Goal: Task Accomplishment & Management: Manage account settings

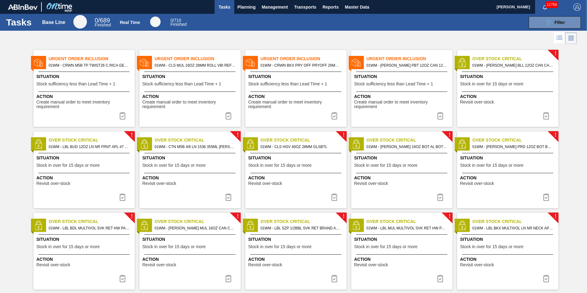
click at [281, 68] on span "01WM - CRWN BKX PRY OFF PRYOFF 26MM 70 LB" at bounding box center [301, 65] width 81 height 7
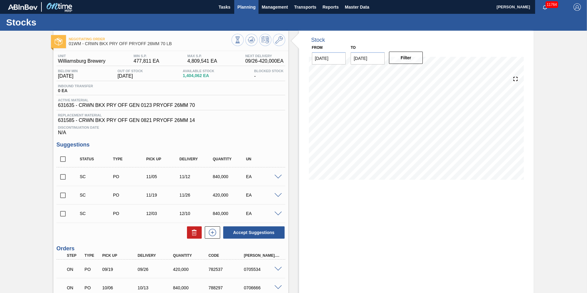
click at [249, 8] on span "Planning" at bounding box center [246, 6] width 18 height 7
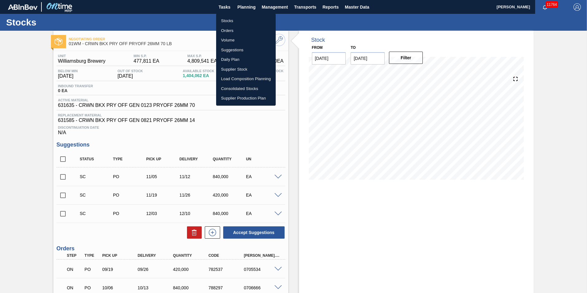
click at [245, 51] on li "Suggestions" at bounding box center [246, 50] width 60 height 10
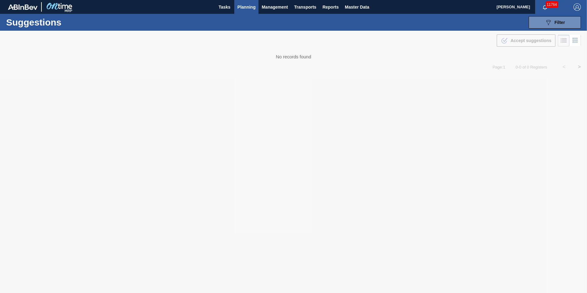
click at [238, 6] on span "Planning" at bounding box center [246, 6] width 18 height 7
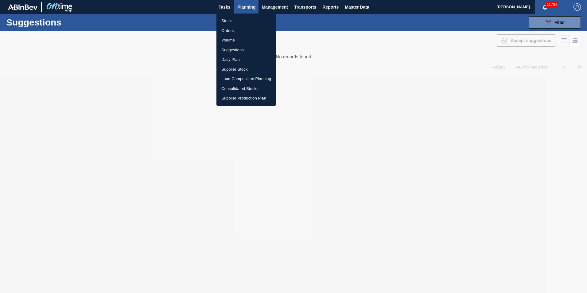
click at [228, 8] on div at bounding box center [293, 146] width 587 height 293
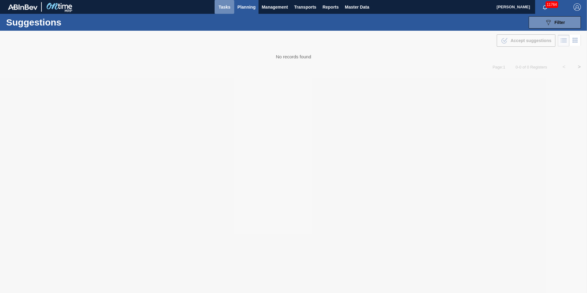
click at [226, 6] on span "Tasks" at bounding box center [225, 6] width 14 height 7
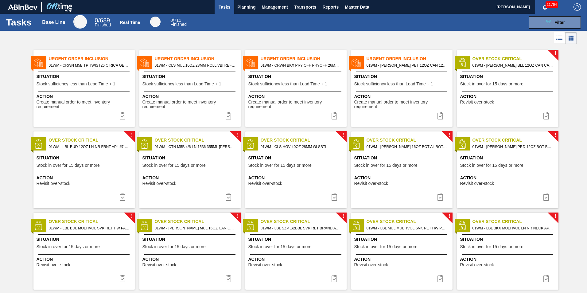
click at [330, 115] on button at bounding box center [334, 116] width 15 height 12
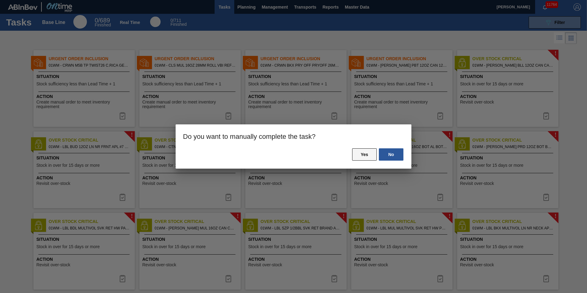
click at [356, 154] on button "Yes" at bounding box center [364, 154] width 25 height 12
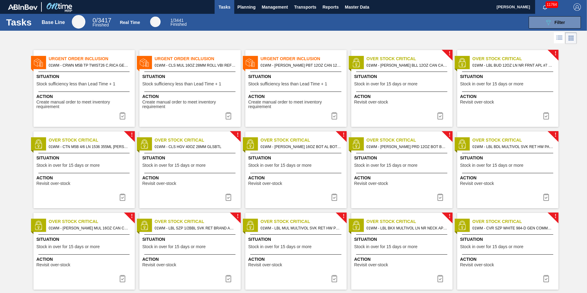
click at [282, 68] on span "01WM - [PERSON_NAME] PBT 12OZ CAN 12/12 CAN PK" at bounding box center [301, 65] width 81 height 7
click at [337, 114] on img at bounding box center [334, 115] width 7 height 7
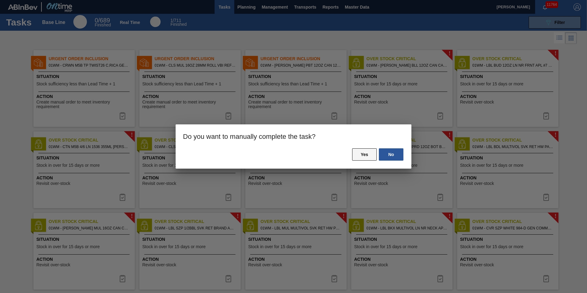
click at [365, 150] on button "Yes" at bounding box center [364, 154] width 25 height 12
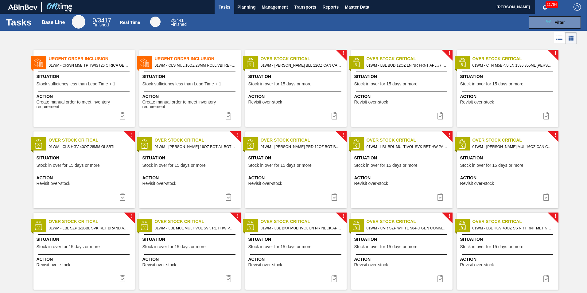
click at [193, 65] on span "01WM - CLS MUL 16OZ 28MM ROLL VBI REFRESH - PROJECT SWOOSH" at bounding box center [195, 65] width 81 height 7
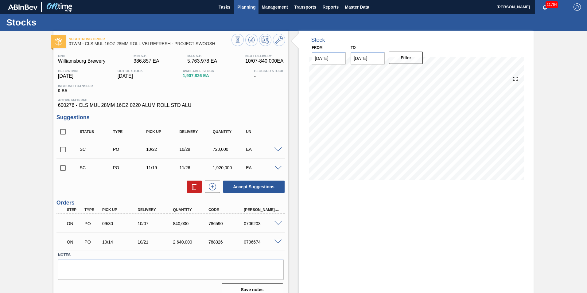
click at [245, 7] on span "Planning" at bounding box center [246, 6] width 18 height 7
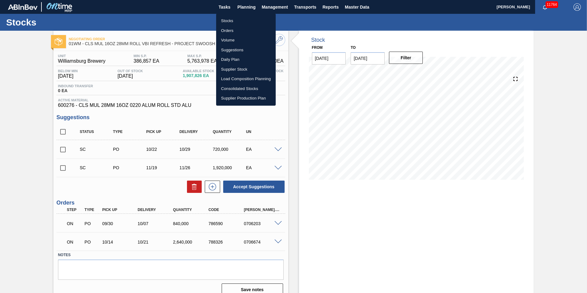
click at [119, 117] on div at bounding box center [293, 146] width 587 height 293
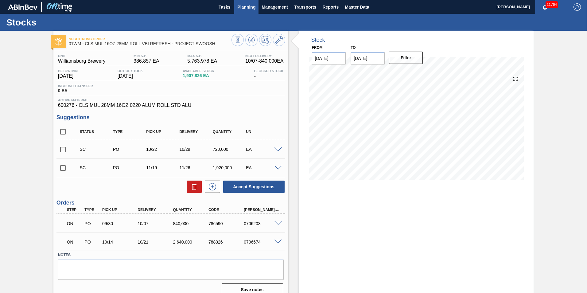
click at [247, 7] on span "Planning" at bounding box center [246, 6] width 18 height 7
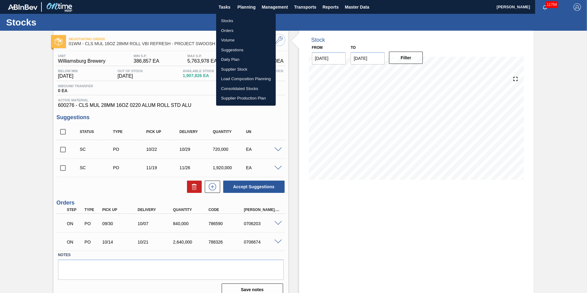
click at [244, 54] on li "Suggestions" at bounding box center [246, 50] width 60 height 10
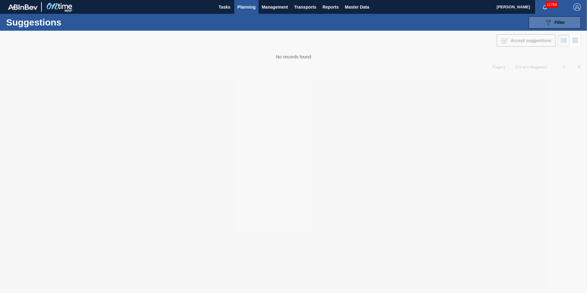
click at [539, 25] on button "089F7B8B-B2A5-4AFE-B5C0-19BA573D28AC Filter" at bounding box center [555, 22] width 52 height 12
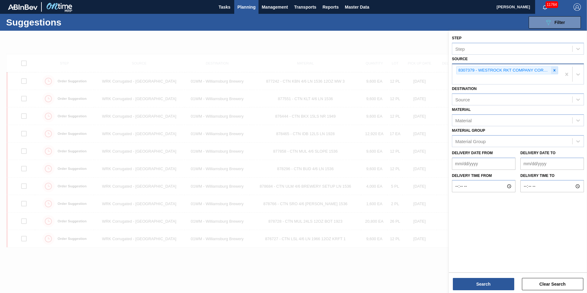
click at [555, 72] on icon at bounding box center [554, 70] width 4 height 4
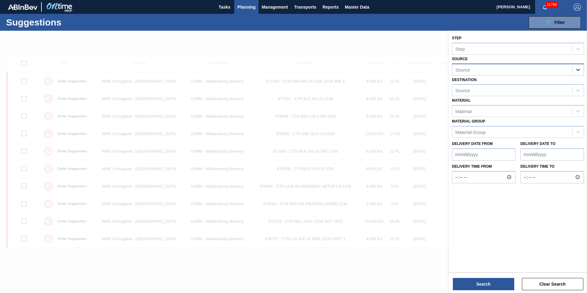
click at [578, 68] on icon at bounding box center [578, 70] width 6 height 6
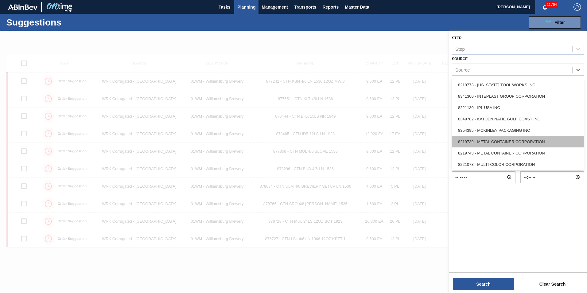
scroll to position [90, 0]
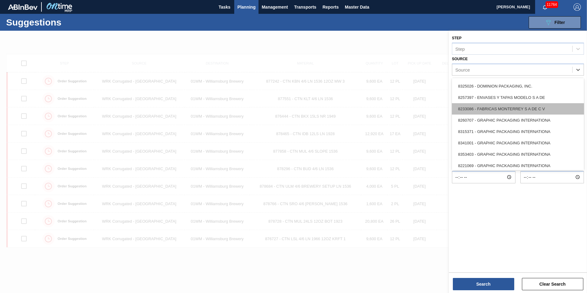
click at [548, 107] on div "8233086 - FABRICAS MONTERREY S A DE C V" at bounding box center [518, 108] width 132 height 11
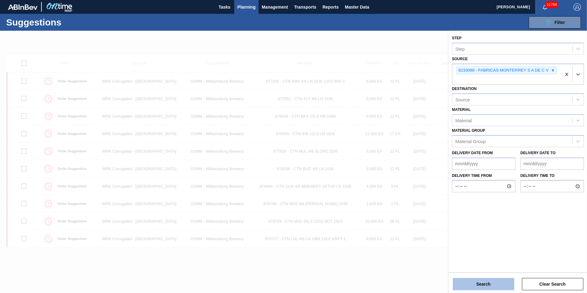
click at [478, 286] on button "Search" at bounding box center [483, 284] width 61 height 12
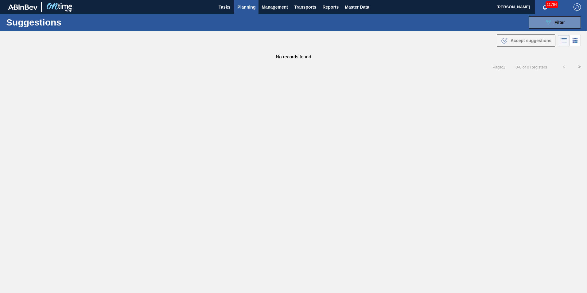
click at [544, 34] on div ".b{fill:var(--color-action-default)} Accept suggestions" at bounding box center [293, 39] width 587 height 17
click at [545, 23] on icon "089F7B8B-B2A5-4AFE-B5C0-19BA573D28AC" at bounding box center [548, 22] width 7 height 7
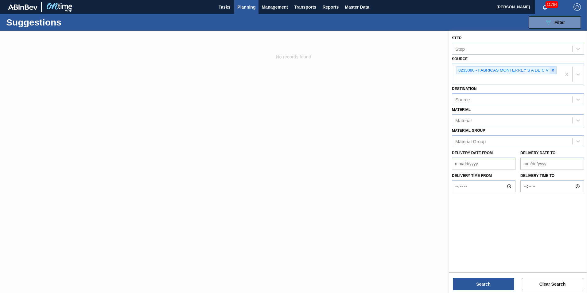
click at [554, 70] on icon at bounding box center [553, 70] width 4 height 4
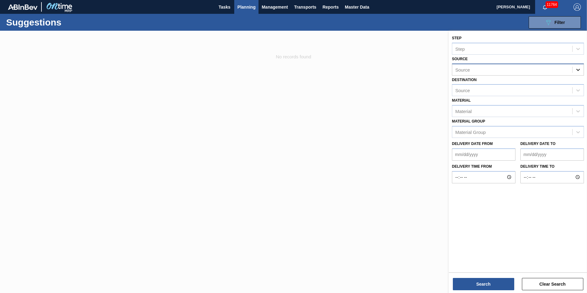
click at [581, 69] on icon at bounding box center [578, 70] width 6 height 6
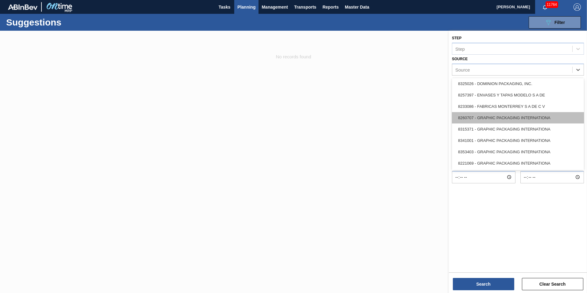
scroll to position [61, 0]
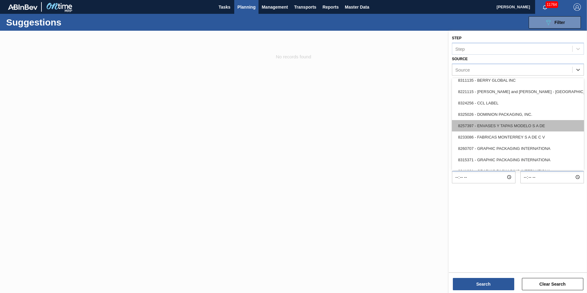
click at [570, 127] on div "8257397 - ENVASES Y TAPAS MODELO S A DE" at bounding box center [518, 125] width 132 height 11
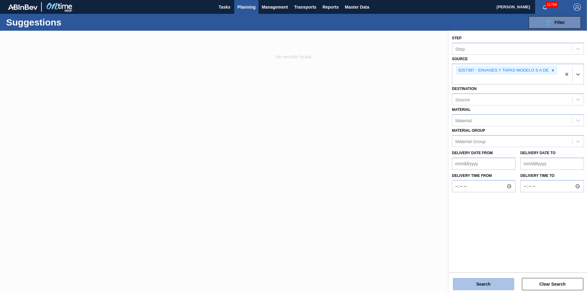
click at [484, 280] on button "Search" at bounding box center [483, 284] width 61 height 12
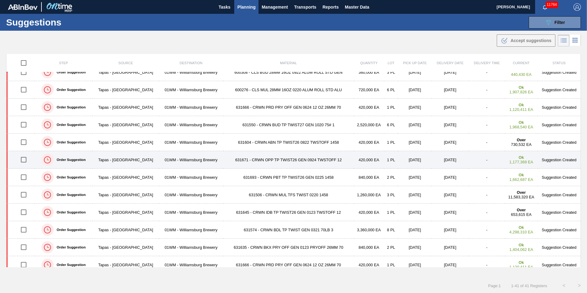
click at [283, 159] on td "631671 - CRWN OPP TP TWIST26 GEN 0924 TWSTOFF 12" at bounding box center [288, 160] width 131 height 18
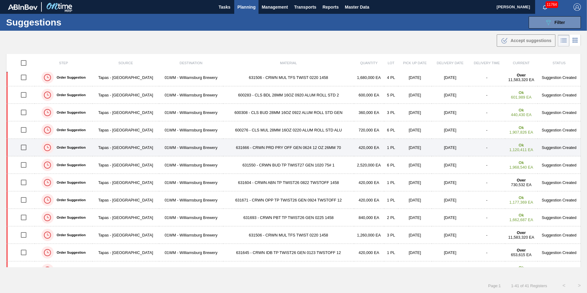
scroll to position [61, 0]
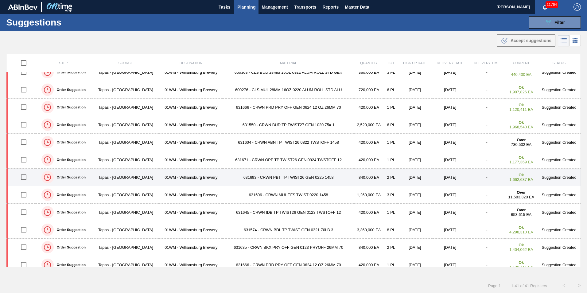
click at [297, 176] on td "631693 - CRWN PBT TP TWIST26 GEN 0225 1458" at bounding box center [288, 178] width 131 height 18
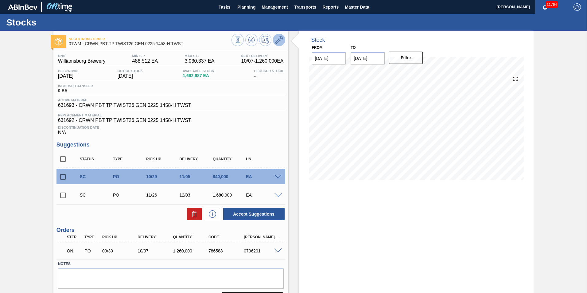
click at [283, 37] on button at bounding box center [279, 40] width 12 height 12
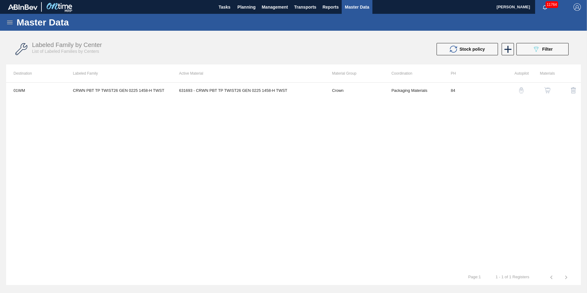
click at [523, 91] on img "button" at bounding box center [521, 90] width 6 height 6
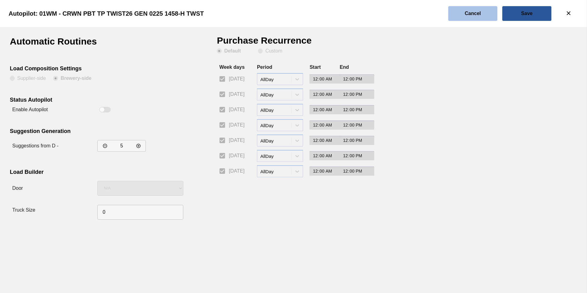
click at [0, 0] on slot "Cancel" at bounding box center [0, 0] width 0 height 0
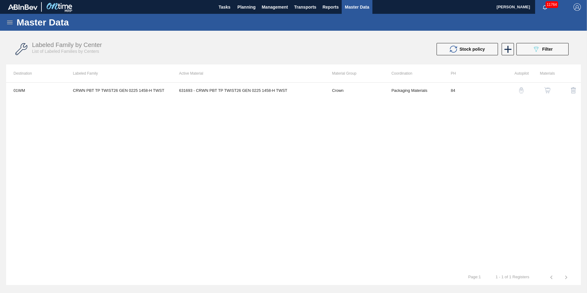
click at [158, 99] on div "01WM CRWN PBT TP TWIST26 GEN 0225 1458-H TWST 631693 - CRWN PBT TP TWIST26 GEN …" at bounding box center [293, 175] width 575 height 187
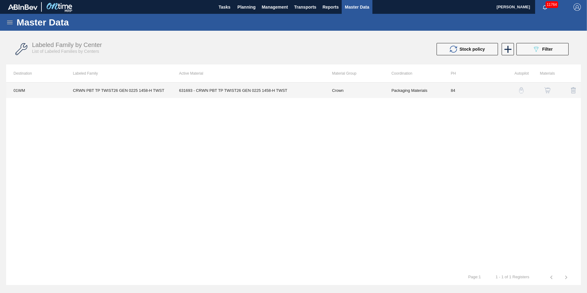
click at [193, 91] on td "631693 - CRWN PBT TP TWIST26 GEN 0225 1458-H TWST" at bounding box center [248, 90] width 153 height 15
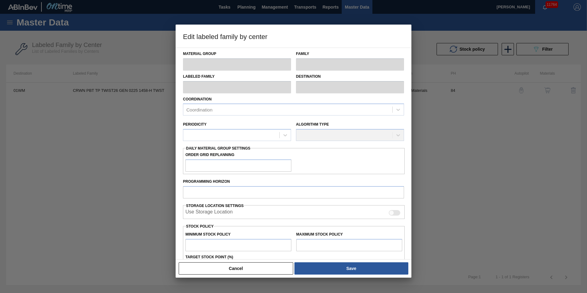
type input "Crown"
type input "Crowns"
type input "CRWN PBT TP TWIST26 GEN 0225 1458-H TWST"
type input "01WM - Williamsburg Brewery"
type input "84"
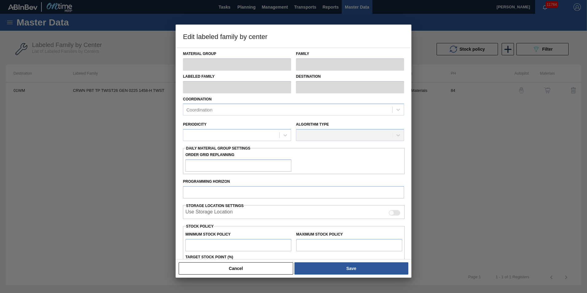
type input "488,512"
type input "3,930,337"
type input "10"
type input "832,695"
checkbox input "true"
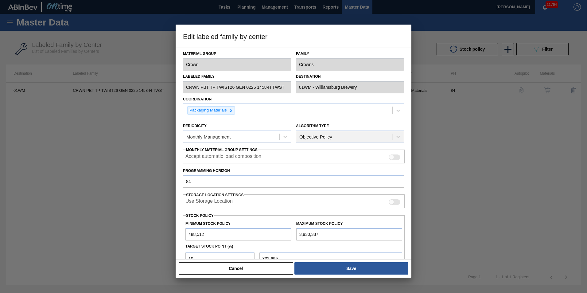
scroll to position [61, 0]
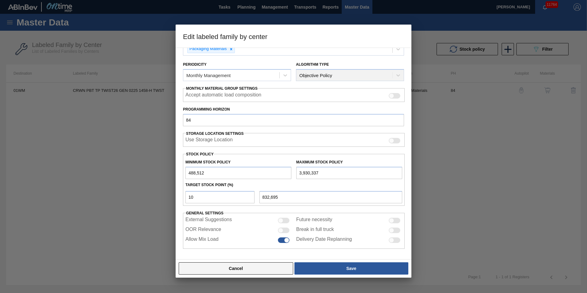
click at [269, 271] on button "Cancel" at bounding box center [236, 268] width 115 height 12
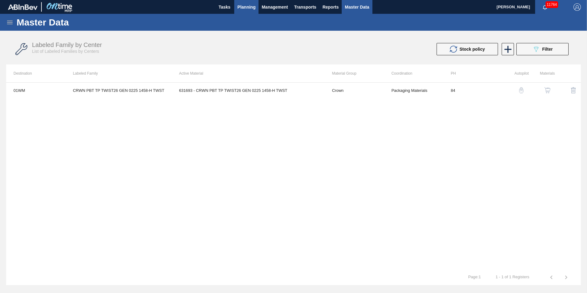
click at [245, 9] on span "Planning" at bounding box center [246, 6] width 18 height 7
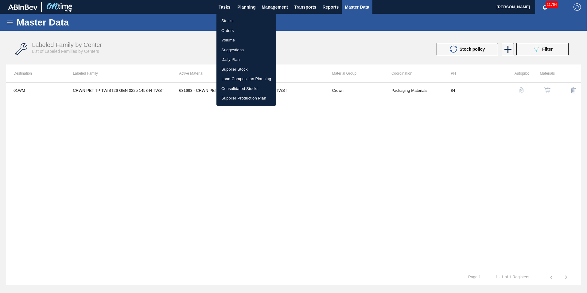
click at [234, 48] on li "Suggestions" at bounding box center [246, 50] width 60 height 10
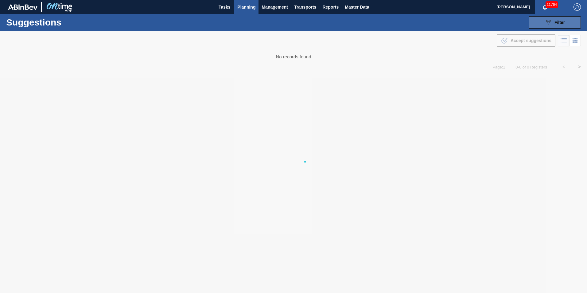
click at [555, 22] on span "Filter" at bounding box center [560, 22] width 10 height 5
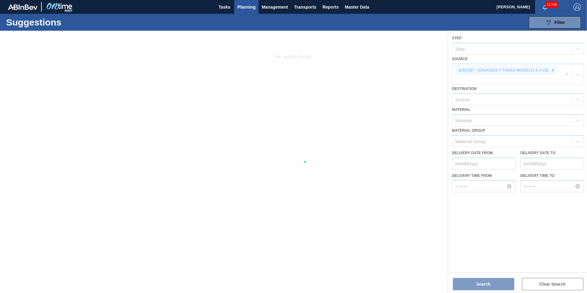
click at [554, 67] on div at bounding box center [293, 162] width 587 height 262
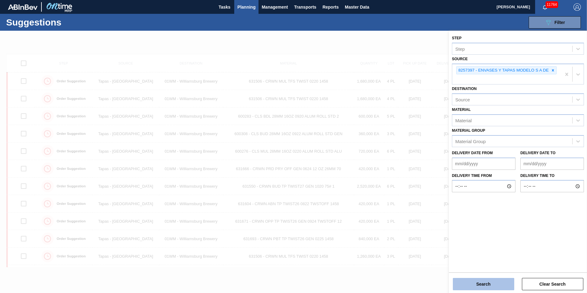
click at [503, 285] on button "Search" at bounding box center [483, 284] width 61 height 12
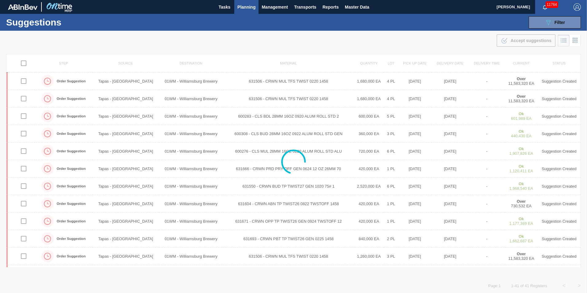
click at [503, 285] on div at bounding box center [293, 162] width 587 height 262
click at [555, 22] on span "Filter" at bounding box center [560, 22] width 10 height 5
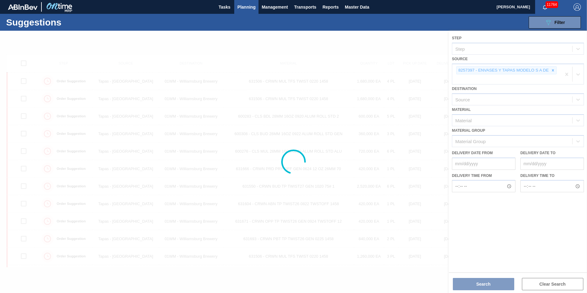
click at [555, 71] on div at bounding box center [293, 162] width 587 height 262
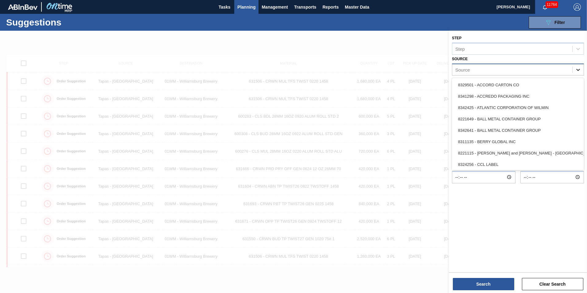
click at [576, 70] on icon at bounding box center [578, 70] width 6 height 6
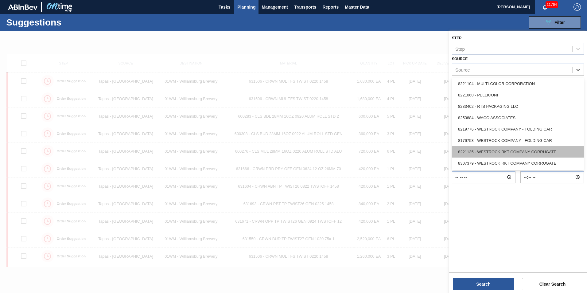
click at [555, 152] on div "8221135 - WESTROCK RKT COMPANY CORRUGATE" at bounding box center [518, 151] width 132 height 11
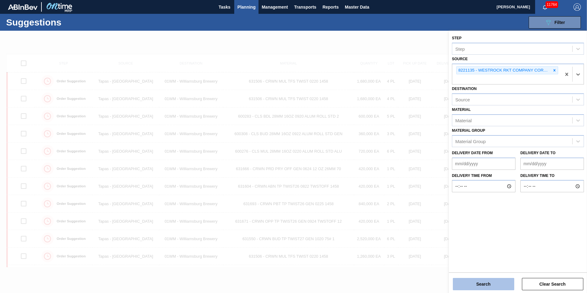
click at [469, 285] on button "Search" at bounding box center [483, 284] width 61 height 12
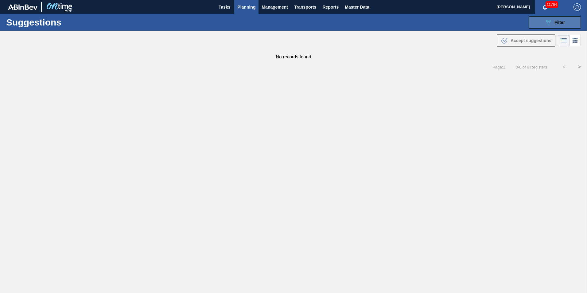
click at [563, 25] on div "089F7B8B-B2A5-4AFE-B5C0-19BA573D28AC Filter" at bounding box center [555, 22] width 20 height 7
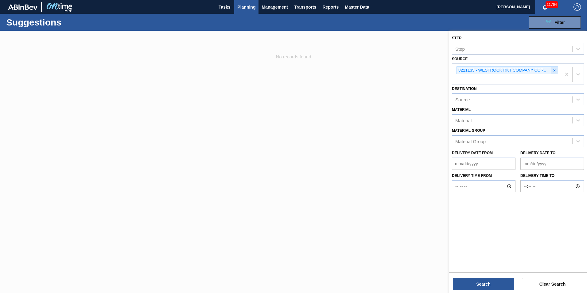
click at [558, 70] on div at bounding box center [554, 71] width 7 height 8
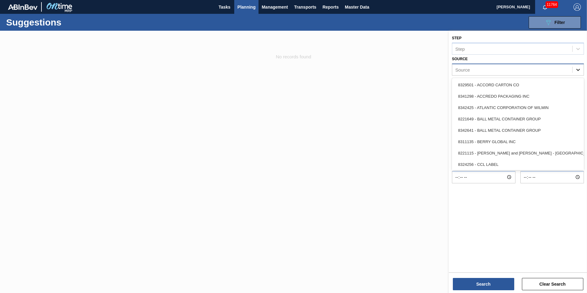
click at [577, 70] on icon at bounding box center [578, 70] width 4 height 2
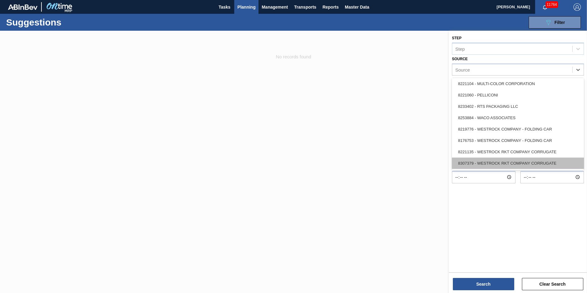
click at [530, 164] on div "8307379 - WESTROCK RKT COMPANY CORRUGATE" at bounding box center [518, 163] width 132 height 11
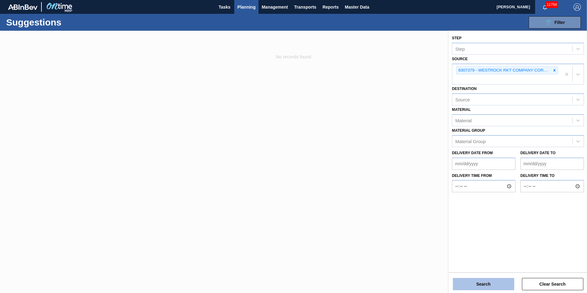
click at [492, 283] on button "Search" at bounding box center [483, 284] width 61 height 12
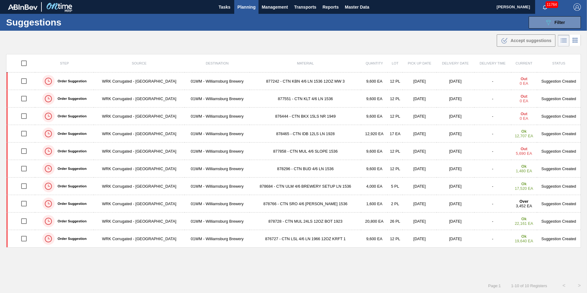
click at [278, 263] on div "Step Source Destination Material Quantity Lot Pick up Date Delivery Date Delive…" at bounding box center [293, 160] width 575 height 213
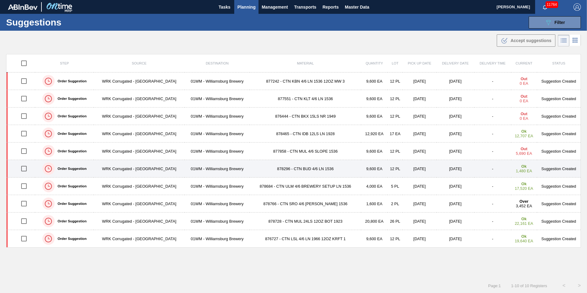
click at [25, 169] on input "checkbox" at bounding box center [24, 168] width 13 height 13
checkbox input "true"
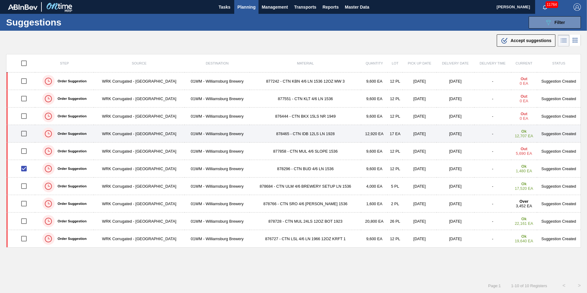
click at [24, 134] on input "checkbox" at bounding box center [24, 133] width 13 height 13
checkbox input "false"
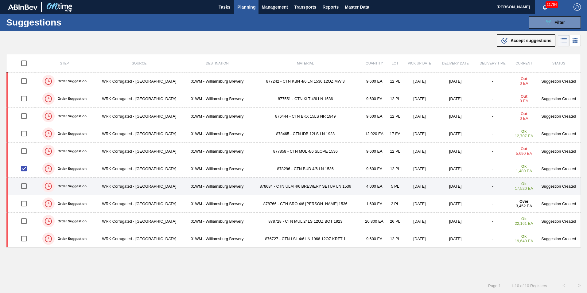
click at [29, 181] on input "checkbox" at bounding box center [24, 186] width 13 height 13
checkbox input "true"
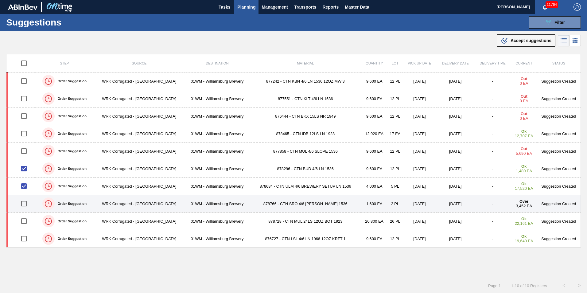
click at [25, 203] on input "checkbox" at bounding box center [24, 203] width 13 height 13
checkbox input "true"
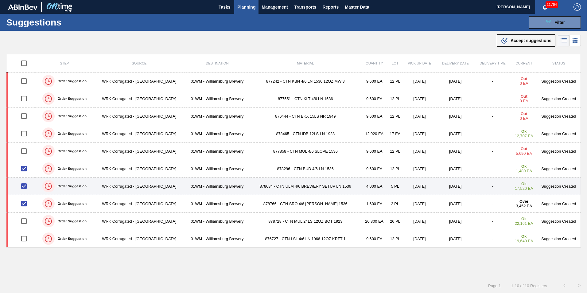
scroll to position [0, 0]
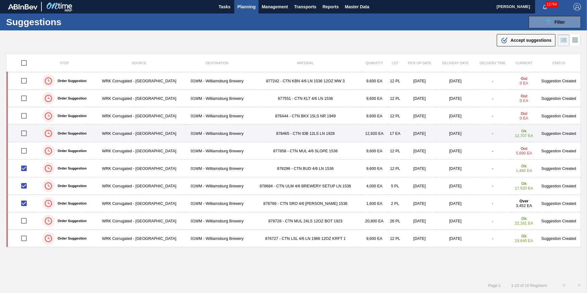
click at [308, 131] on td "878465 - CTN IDB 12LS LN 1928" at bounding box center [305, 134] width 111 height 18
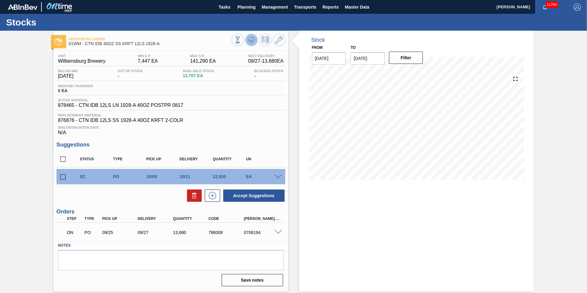
click at [254, 38] on icon at bounding box center [251, 38] width 6 height 3
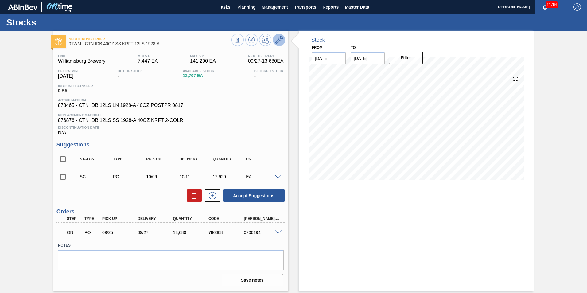
click at [279, 38] on icon at bounding box center [278, 39] width 7 height 7
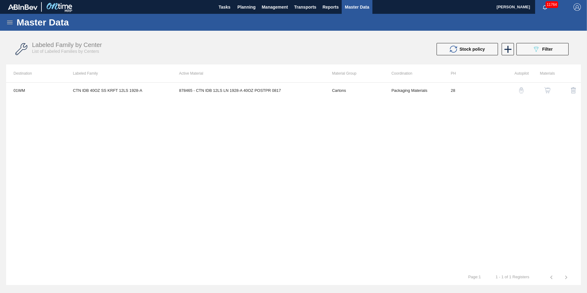
click at [521, 90] on img "button" at bounding box center [521, 90] width 6 height 6
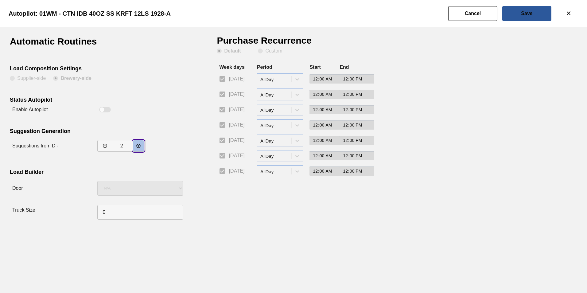
click at [138, 147] on icon "decrementar valor" at bounding box center [138, 145] width 5 height 5
type input "4"
click at [0, 0] on slot "Save" at bounding box center [0, 0] width 0 height 0
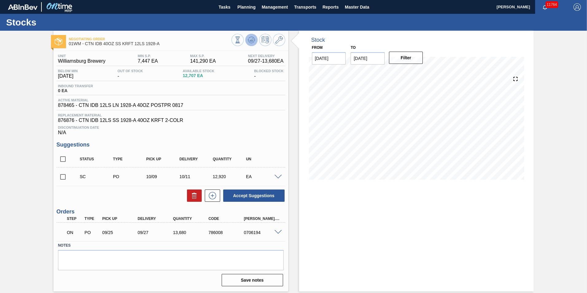
click at [253, 40] on icon at bounding box center [251, 39] width 7 height 7
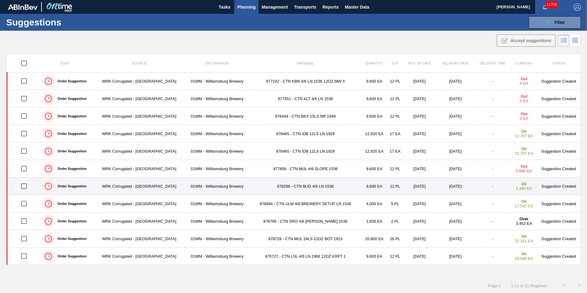
scroll to position [0, 0]
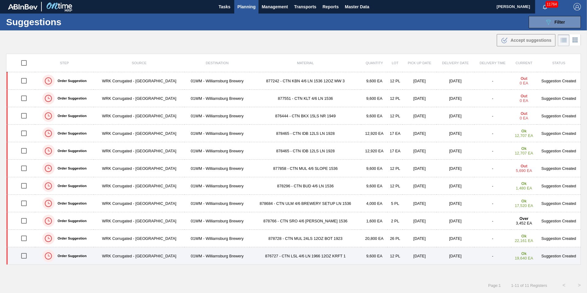
click at [28, 254] on input "checkbox" at bounding box center [24, 255] width 13 height 13
checkbox input "true"
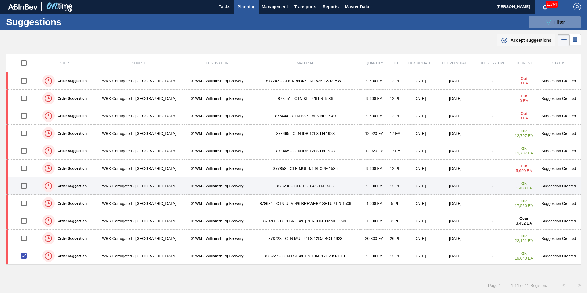
click at [17, 188] on div at bounding box center [24, 185] width 21 height 13
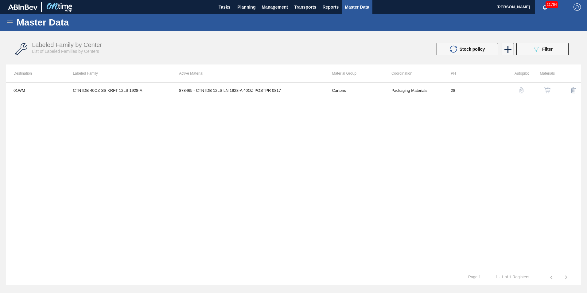
click at [519, 91] on img "button" at bounding box center [521, 90] width 6 height 6
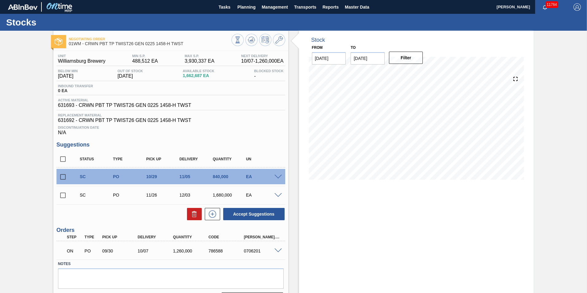
drag, startPoint x: 73, startPoint y: 190, endPoint x: 74, endPoint y: 185, distance: 5.2
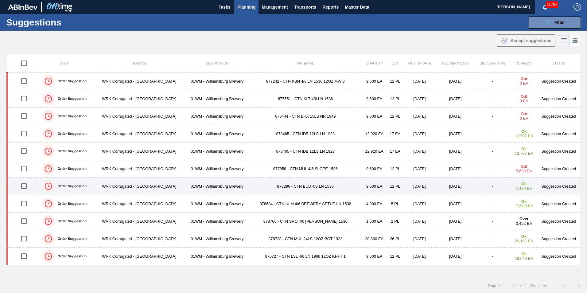
click at [24, 185] on input "checkbox" at bounding box center [24, 186] width 13 height 13
checkbox input "true"
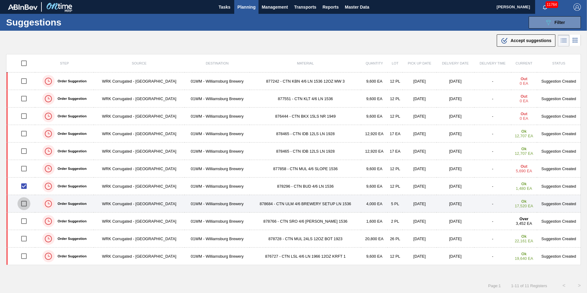
click at [26, 204] on input "checkbox" at bounding box center [24, 203] width 13 height 13
checkbox input "true"
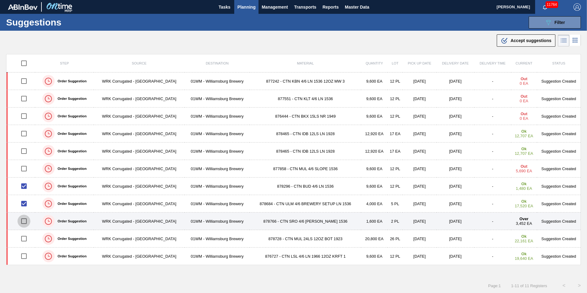
click at [26, 222] on input "checkbox" at bounding box center [24, 221] width 13 height 13
checkbox input "true"
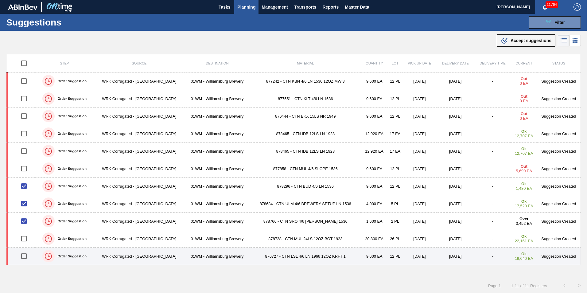
click at [23, 258] on input "checkbox" at bounding box center [24, 256] width 13 height 13
checkbox input "true"
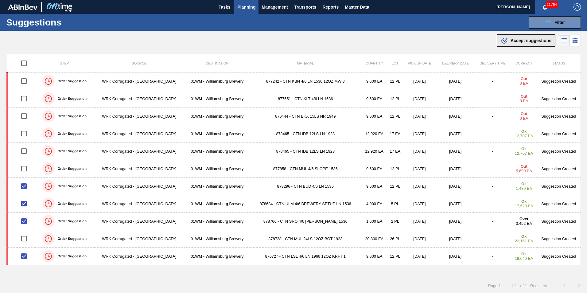
click at [526, 42] on span "Accept suggestions" at bounding box center [531, 40] width 41 height 5
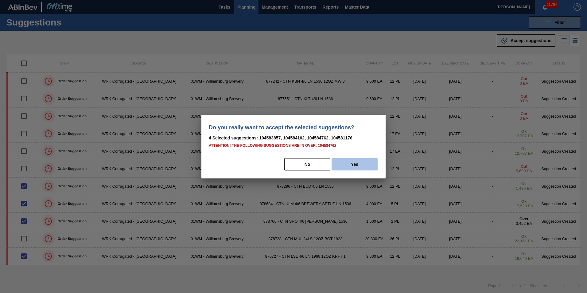
click at [354, 169] on button "Yes" at bounding box center [355, 164] width 46 height 12
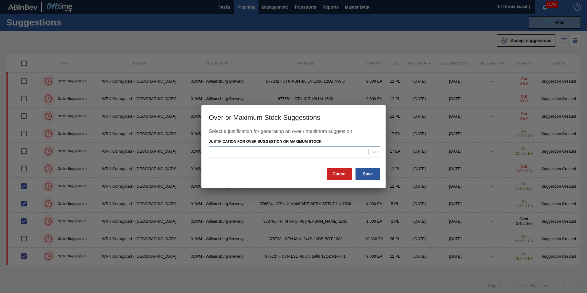
click at [360, 155] on div at bounding box center [288, 152] width 159 height 9
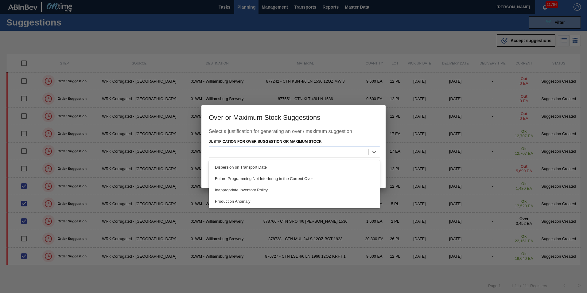
click at [370, 183] on div "Future Programming Not Interfering in the Current Over" at bounding box center [294, 178] width 171 height 11
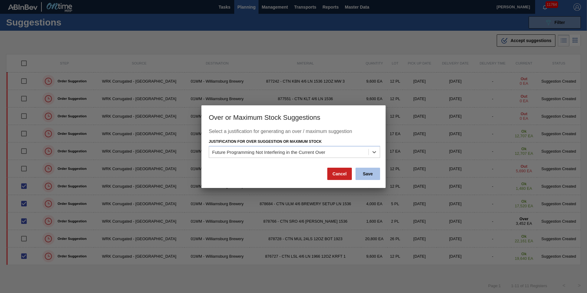
click at [374, 176] on button "Save" at bounding box center [368, 174] width 25 height 12
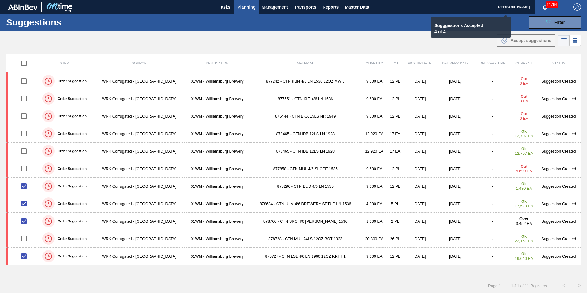
checkbox input "false"
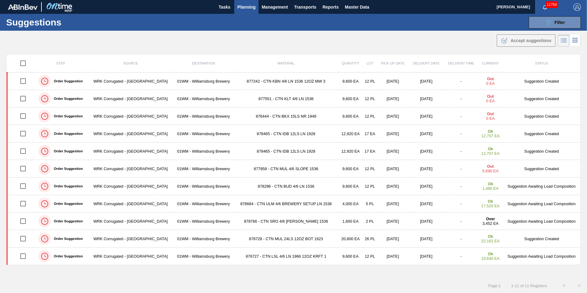
click at [240, 10] on span "Planning" at bounding box center [246, 6] width 18 height 7
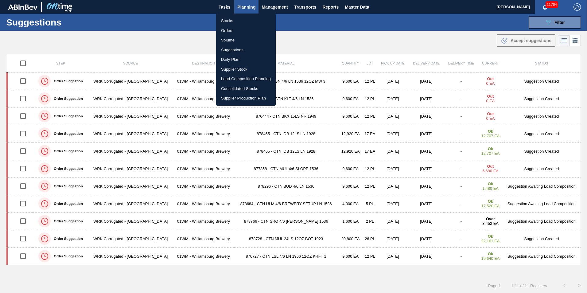
click at [244, 80] on li "Load Composition Planning" at bounding box center [246, 79] width 60 height 10
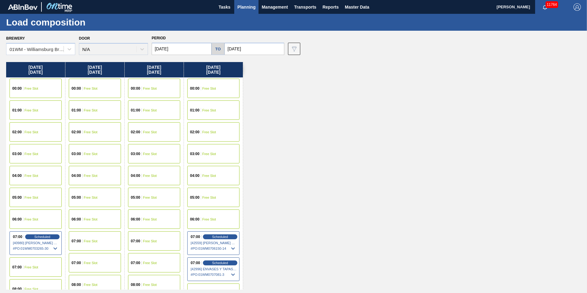
click at [241, 54] on input "[DATE]" at bounding box center [254, 49] width 60 height 12
click at [291, 94] on div "11" at bounding box center [291, 93] width 8 height 8
type input "[DATE]"
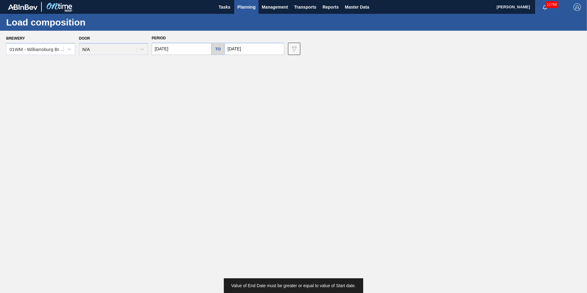
click at [166, 51] on input "10/17/2025" at bounding box center [182, 49] width 60 height 12
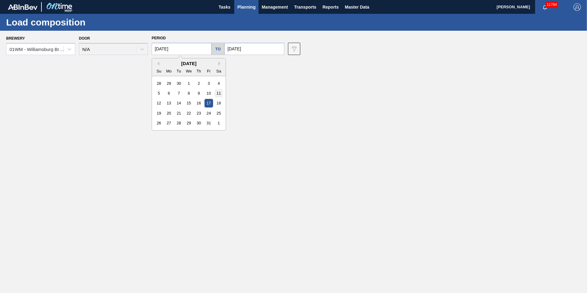
click at [220, 94] on div "11" at bounding box center [219, 93] width 8 height 8
type input "[DATE]"
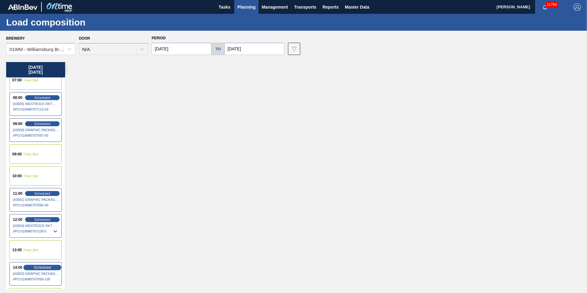
scroll to position [307, 0]
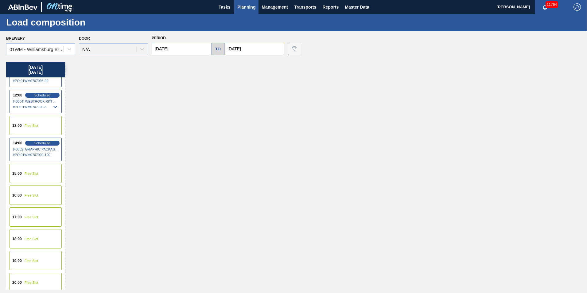
click at [52, 181] on div "15:00 Free Slot" at bounding box center [36, 173] width 52 height 19
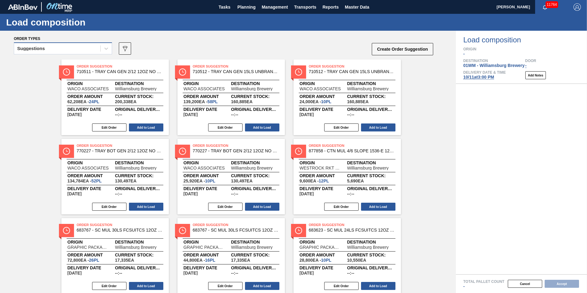
click at [53, 45] on div "Suggestions" at bounding box center [57, 48] width 86 height 9
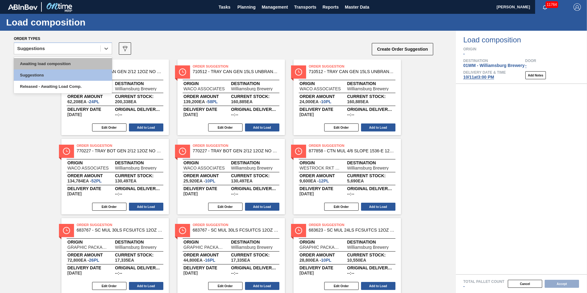
click at [55, 60] on div "Awaiting load composition" at bounding box center [63, 63] width 98 height 11
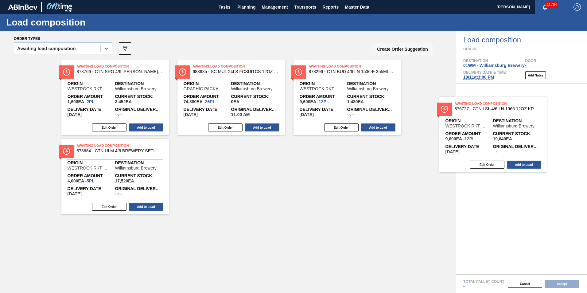
drag, startPoint x: 303, startPoint y: 103, endPoint x: 495, endPoint y: 126, distance: 192.6
click at [495, 126] on div "Order types option Awaiting load composition, selected. Select is focused ,type…" at bounding box center [293, 162] width 587 height 262
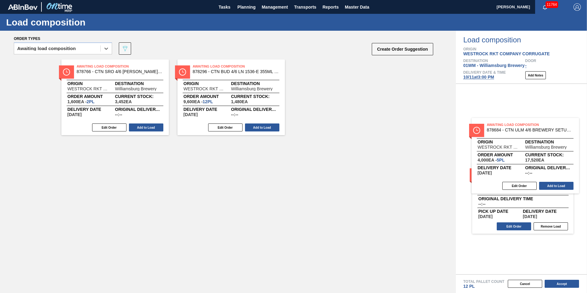
drag, startPoint x: 420, startPoint y: 134, endPoint x: 511, endPoint y: 164, distance: 95.7
click at [511, 164] on div "Order types option Awaiting load composition, selected. Select is focused ,type…" at bounding box center [293, 162] width 587 height 262
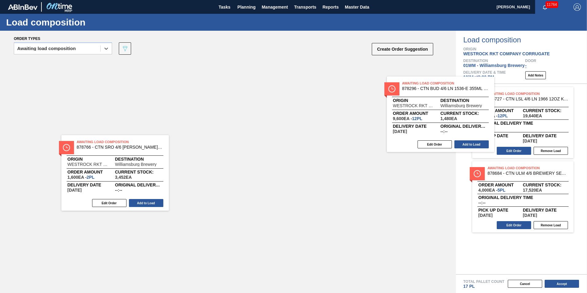
drag, startPoint x: 200, startPoint y: 111, endPoint x: 425, endPoint y: 130, distance: 225.6
click at [425, 130] on div "Awaiting Load Composition 878766 - CTN SRO 4/6 STROH LN 1536-E 12OZ CORR 02 Ori…" at bounding box center [228, 98] width 456 height 76
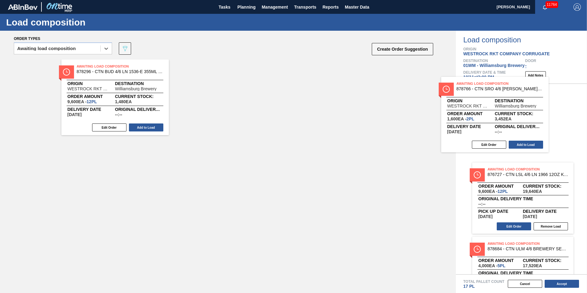
drag, startPoint x: 87, startPoint y: 100, endPoint x: 477, endPoint y: 119, distance: 391.0
click at [477, 119] on div "Order types option Awaiting load composition, selected. Select is focused ,type…" at bounding box center [293, 162] width 587 height 262
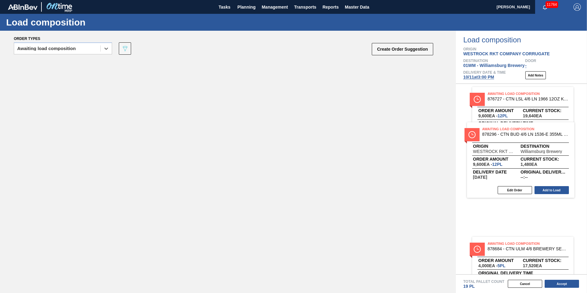
drag, startPoint x: 94, startPoint y: 87, endPoint x: 495, endPoint y: 150, distance: 406.2
click at [495, 150] on div "Order types option Awaiting load composition, selected. Select is focused ,type…" at bounding box center [293, 162] width 587 height 262
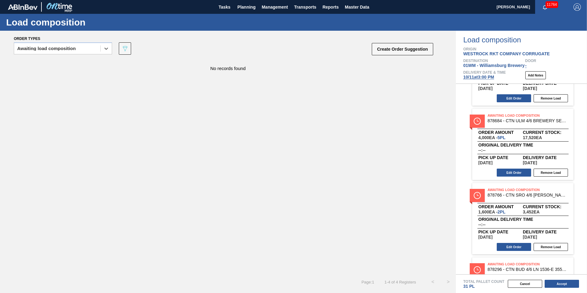
scroll to position [110, 0]
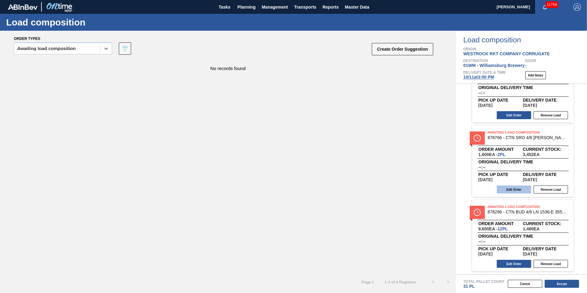
click at [519, 188] on button "Edit Order" at bounding box center [514, 189] width 34 height 8
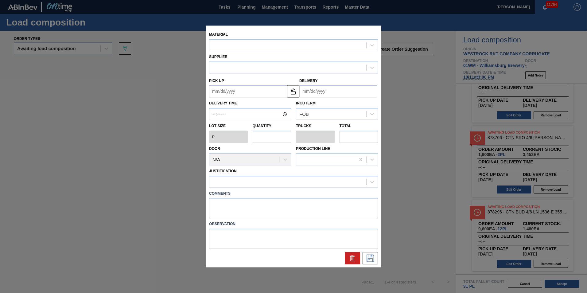
type input "800"
type input "2"
type input "0.038"
type input "1,600"
type up "[DATE]"
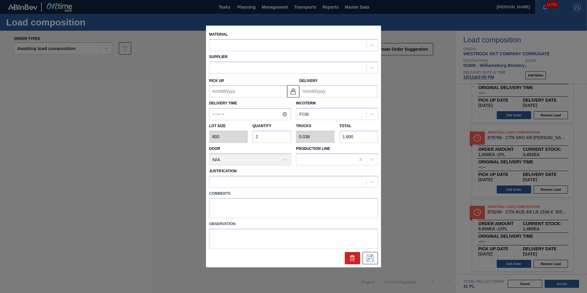
type input "[DATE]"
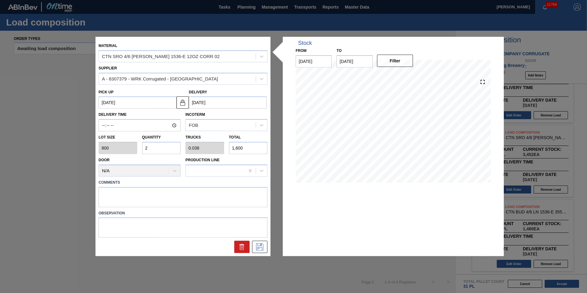
click at [99, 147] on div "Lot size 800 Quantity 2 Trucks 0.038 Total 1,600" at bounding box center [183, 142] width 174 height 23
type input "1"
type input "0.019"
type input "800"
type input "12"
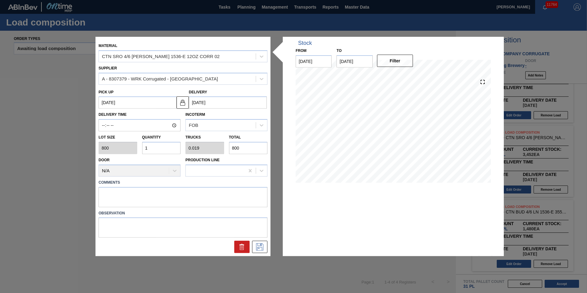
type input "0.231"
type input "9,600"
type input "12"
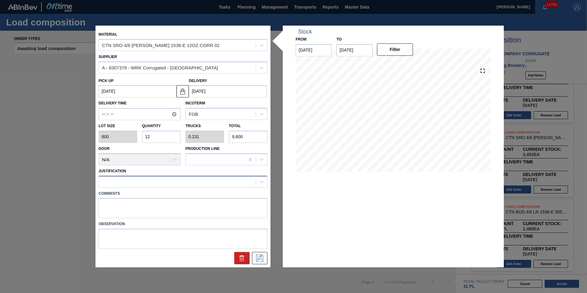
click at [133, 181] on div at bounding box center [177, 181] width 157 height 9
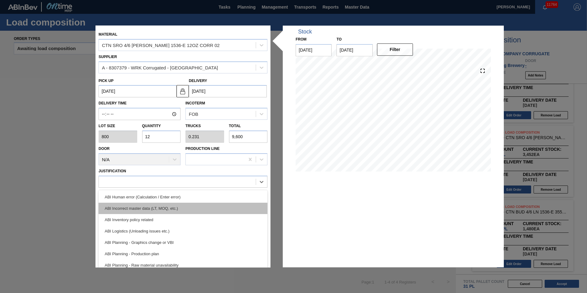
click at [239, 207] on div "ABI Incorrect master data (LT, MOQ, etc.)" at bounding box center [183, 208] width 169 height 11
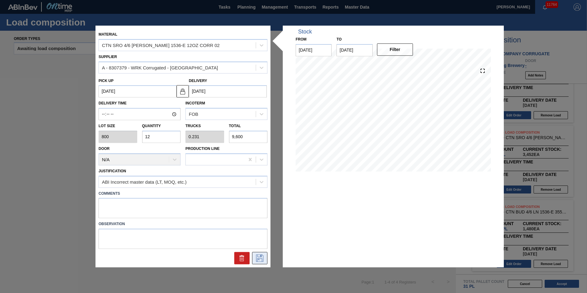
click at [262, 259] on icon at bounding box center [259, 258] width 7 height 7
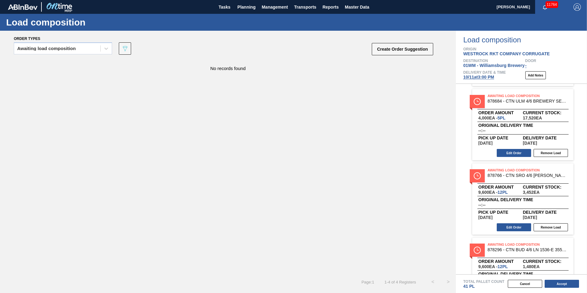
scroll to position [18, 0]
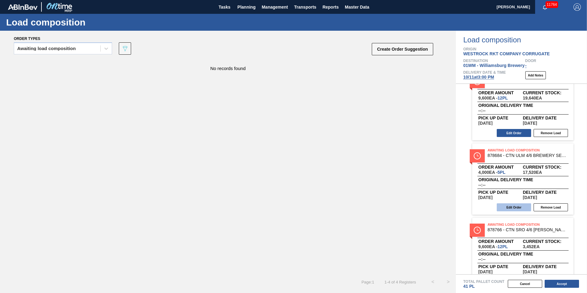
click at [516, 209] on button "Edit Order" at bounding box center [514, 207] width 34 height 8
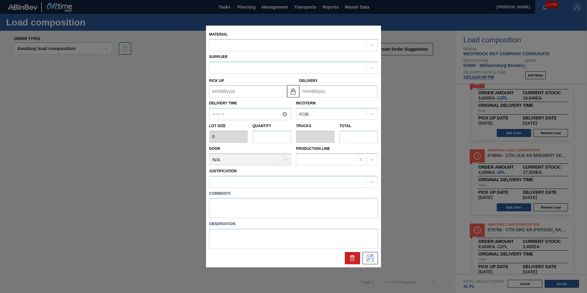
type input "800"
type input "5"
type input "0.096"
type input "4,000"
type up "[DATE]"
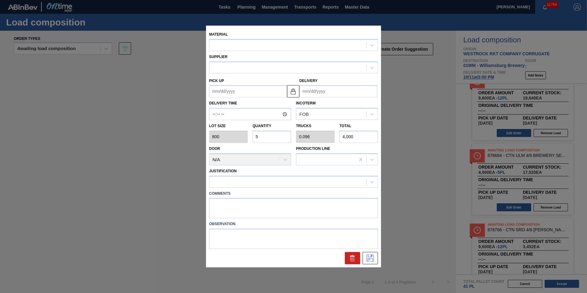
type input "[DATE]"
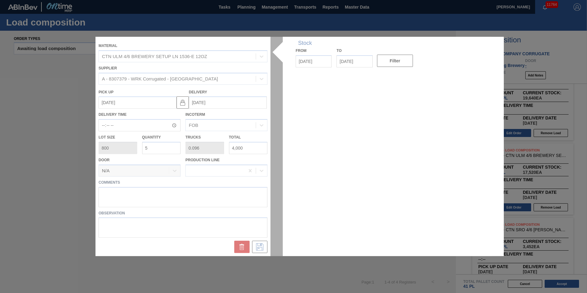
click at [162, 150] on div at bounding box center [293, 146] width 396 height 219
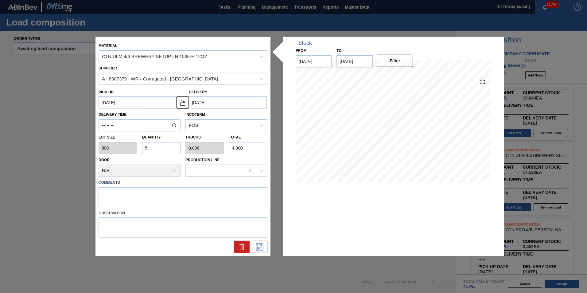
drag, startPoint x: 162, startPoint y: 150, endPoint x: 81, endPoint y: 153, distance: 80.2
click at [86, 153] on div "Material CTN ULM 4/6 BREWERY SETUP LN 1536-E 12OZ Supplier A - 8307379 - WRK Co…" at bounding box center [293, 146] width 587 height 293
type input "1"
type input "0.019"
type input "800"
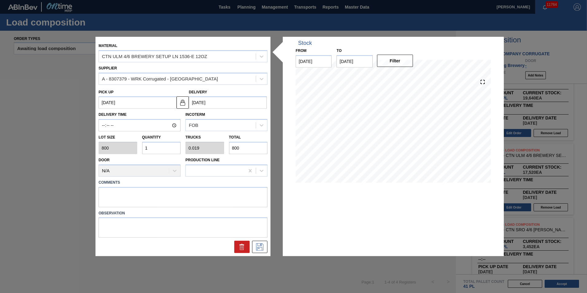
type input "12"
type input "0.231"
type input "9,600"
type input "12"
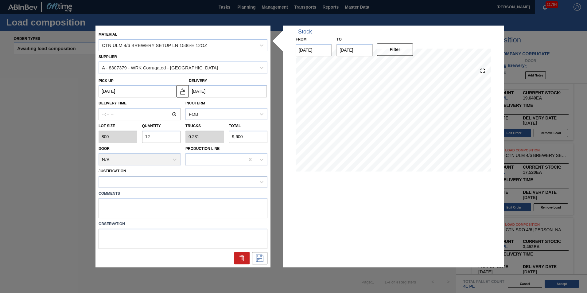
click at [194, 179] on div at bounding box center [177, 181] width 157 height 9
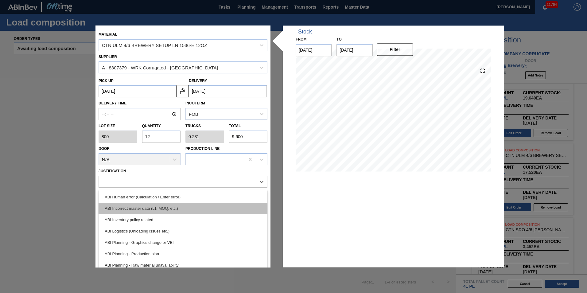
click at [194, 211] on div "ABI Incorrect master data (LT, MOQ, etc.)" at bounding box center [183, 208] width 169 height 11
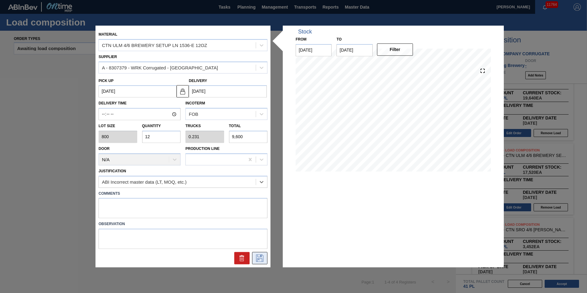
click at [258, 255] on icon at bounding box center [259, 258] width 7 height 7
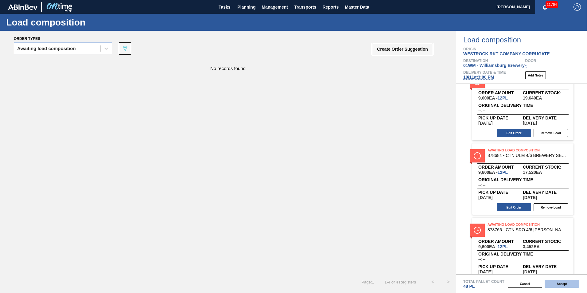
click at [564, 286] on button "Accept" at bounding box center [562, 284] width 34 height 8
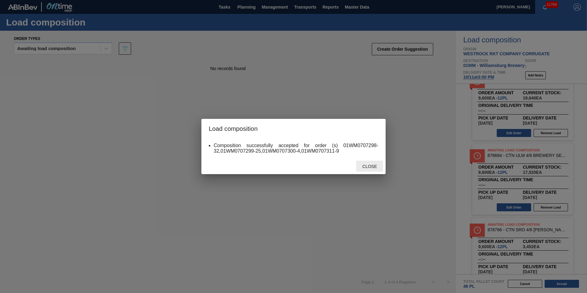
click at [371, 167] on span "Close" at bounding box center [369, 166] width 24 height 5
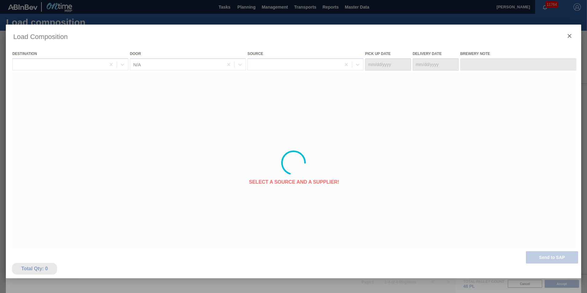
type Date "[DATE]"
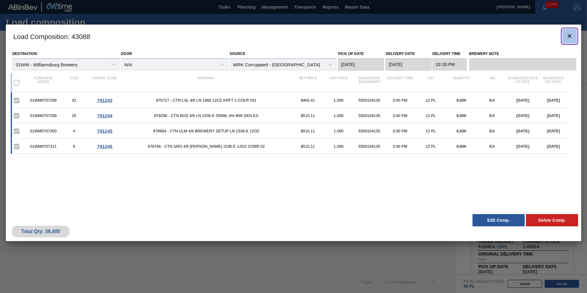
click at [571, 35] on icon "botão de ícone" at bounding box center [569, 35] width 7 height 7
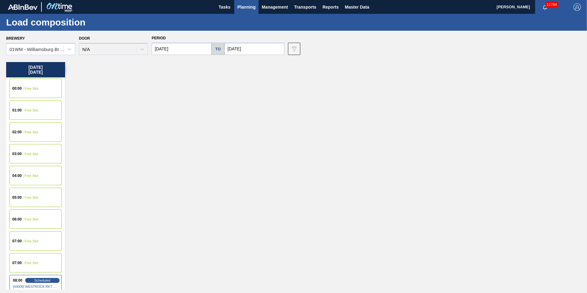
click at [246, 7] on span "Planning" at bounding box center [246, 6] width 18 height 7
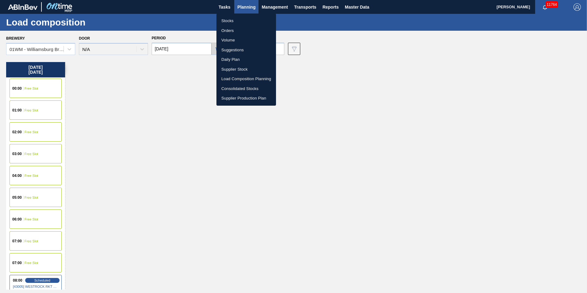
click at [245, 47] on li "Suggestions" at bounding box center [246, 50] width 60 height 10
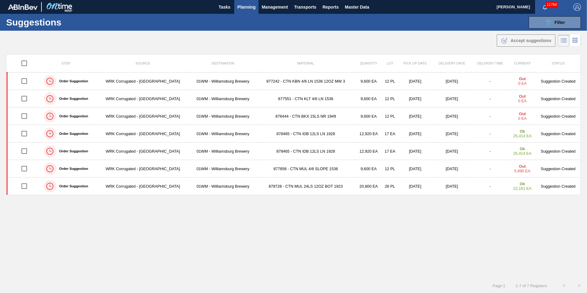
click at [371, 136] on td "12,920 EA" at bounding box center [368, 134] width 27 height 18
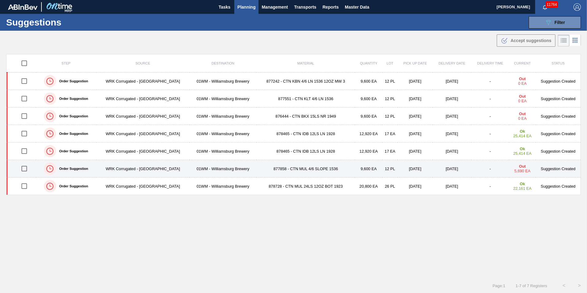
click at [330, 171] on td "877858 - CTN MUL 4/6 SLOPE 1536" at bounding box center [305, 169] width 99 height 18
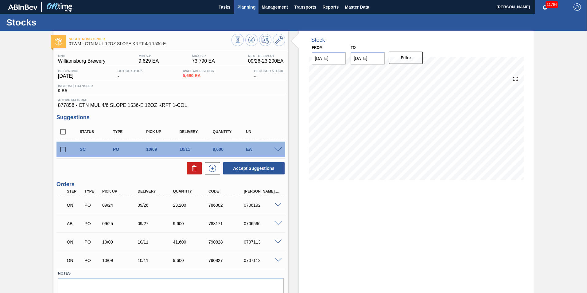
click at [248, 7] on span "Planning" at bounding box center [246, 6] width 18 height 7
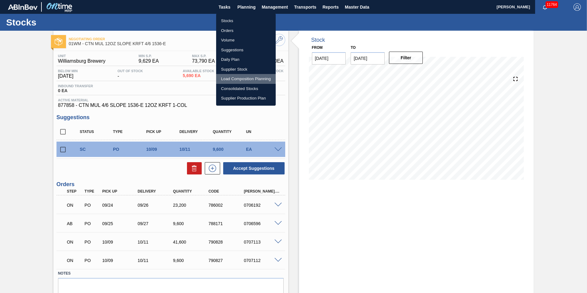
click at [240, 82] on li "Load Composition Planning" at bounding box center [246, 79] width 60 height 10
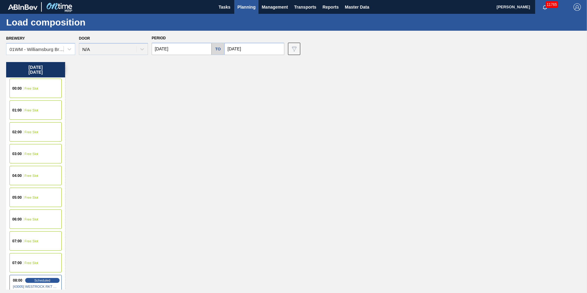
click at [255, 8] on span "Planning" at bounding box center [246, 6] width 18 height 7
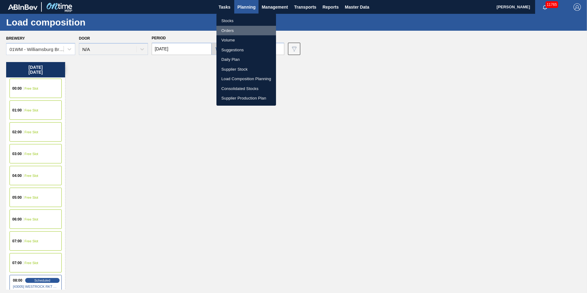
click at [240, 30] on li "Orders" at bounding box center [246, 31] width 60 height 10
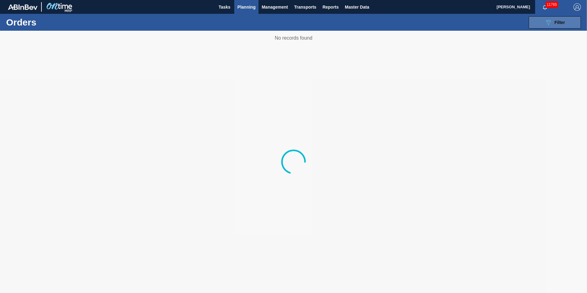
click at [552, 23] on div "089F7B8B-B2A5-4AFE-B5C0-19BA573D28AC Filter" at bounding box center [555, 22] width 20 height 7
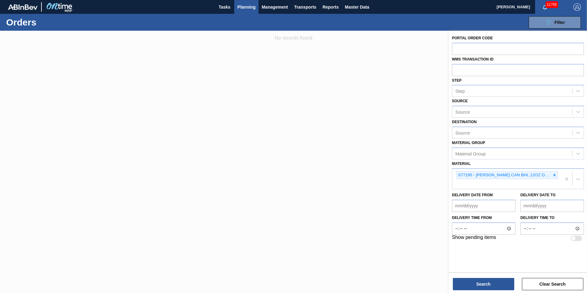
click at [555, 177] on icon at bounding box center [554, 175] width 4 height 4
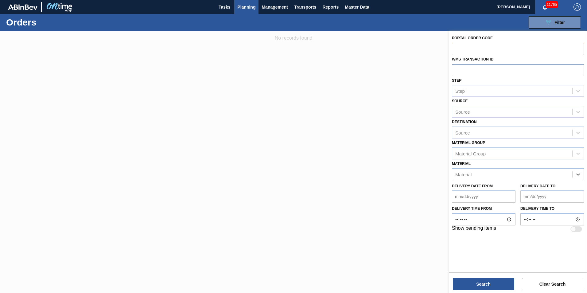
click at [470, 71] on input "text" at bounding box center [518, 70] width 132 height 12
type input "0706599"
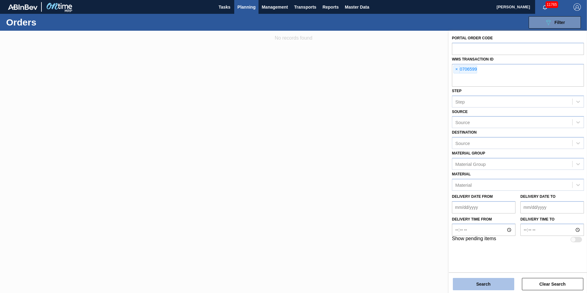
click at [489, 280] on button "Search" at bounding box center [483, 284] width 61 height 12
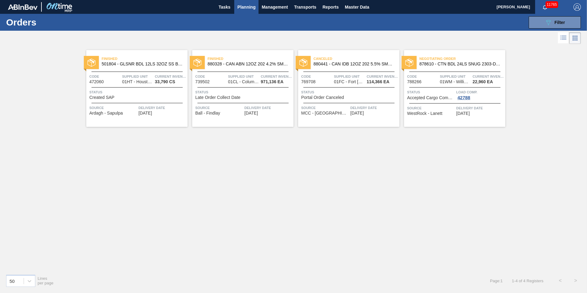
click at [464, 94] on span "Load Comp." at bounding box center [480, 92] width 48 height 6
click at [463, 98] on div "42788" at bounding box center [463, 97] width 15 height 5
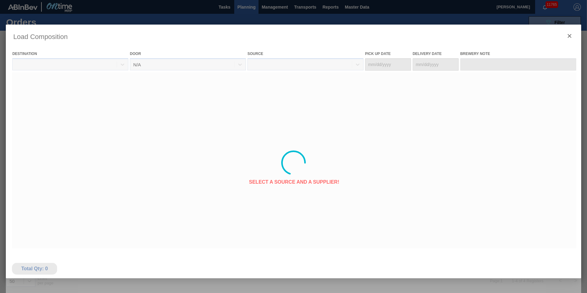
type Date "[DATE]"
type Date "09/29/2025"
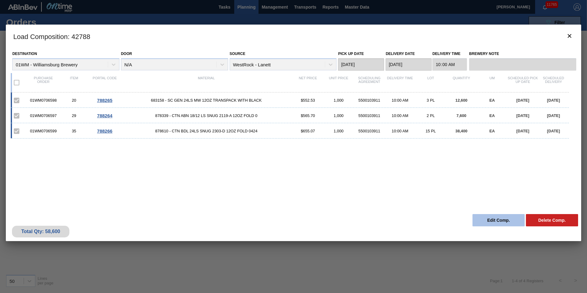
click at [496, 221] on button "Edit Comp." at bounding box center [499, 220] width 52 height 12
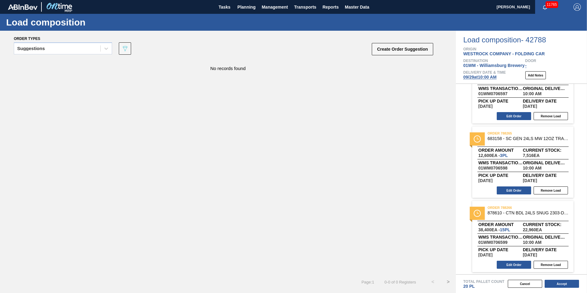
scroll to position [36, 0]
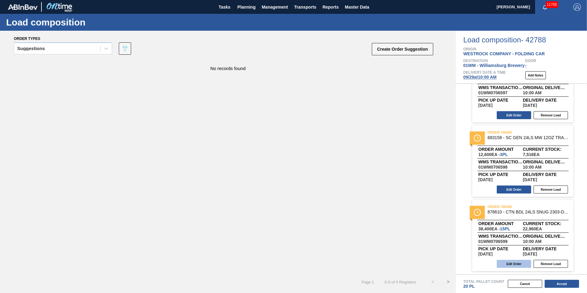
click at [510, 265] on button "Edit Order" at bounding box center [514, 264] width 34 height 8
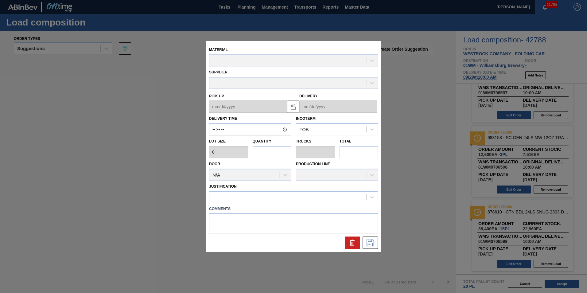
type input "10:00:00"
type input "2,560"
type input "15"
type input "0.625"
type input "38,400"
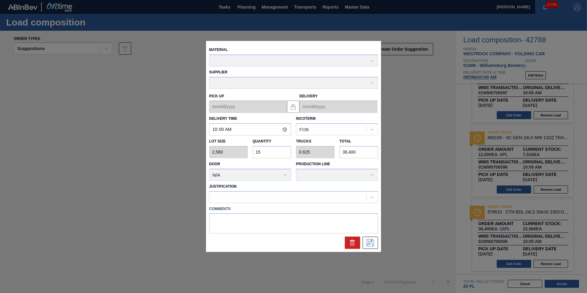
type up "[DATE]"
type input "09/29/2025"
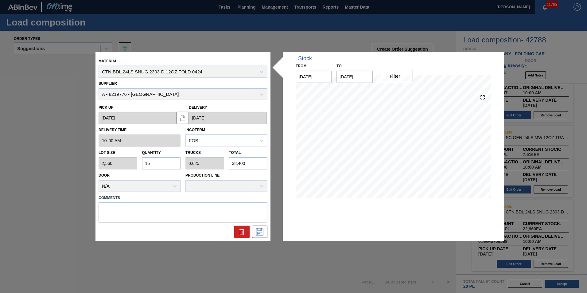
click at [136, 165] on div "Lot size 2,560 Quantity 15 Trucks 0.625 Total 38,400" at bounding box center [183, 158] width 174 height 23
type input "0.001"
type input "0"
type input "2"
type input "0.011"
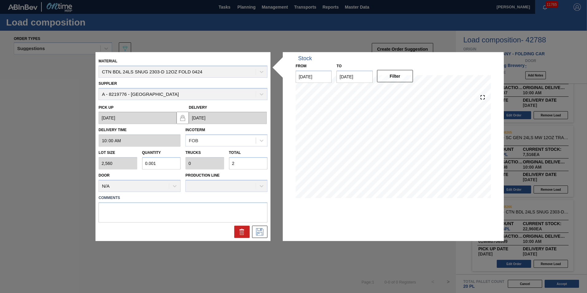
type input "29"
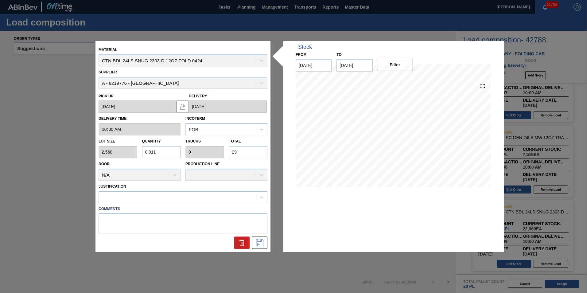
type input "0.114"
type input "0.005"
type input "292"
type input "1.141"
type input "0.048"
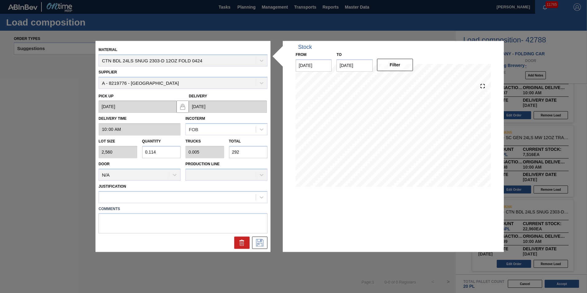
type input "2,920"
type input "11.406"
type input "0.475"
type input "29,200"
type input "1.141"
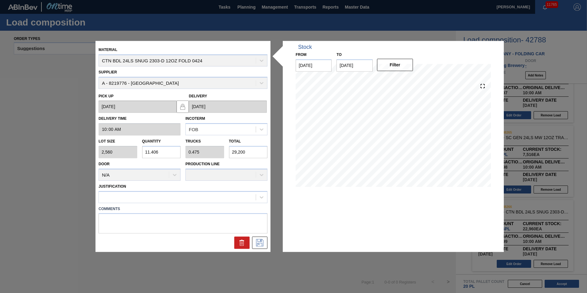
type input "0.048"
type input "2,920"
type input "0.114"
type input "0.005"
type input "292"
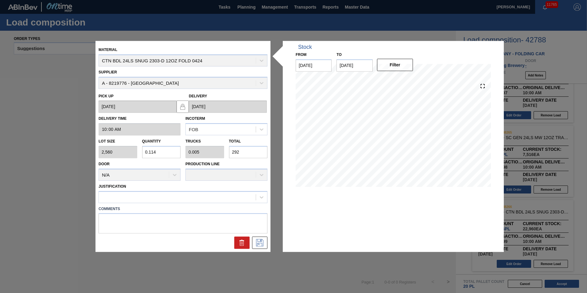
type input "0.011"
type input "0"
type input "29"
type input "0.001"
type input "2"
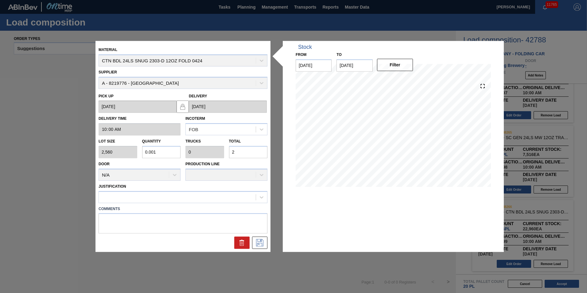
type input "0"
type input "0.001"
type input "3"
type input "0.015"
type input "0.001"
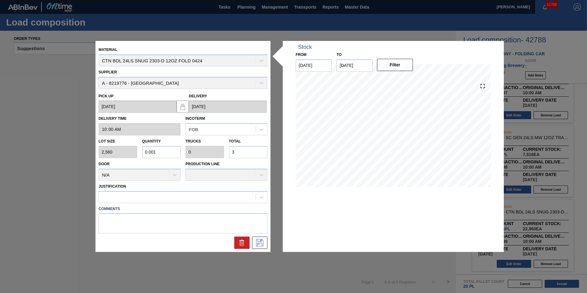
type input "39"
type input "0.153"
type input "0.006"
type input "392"
type input "1.531"
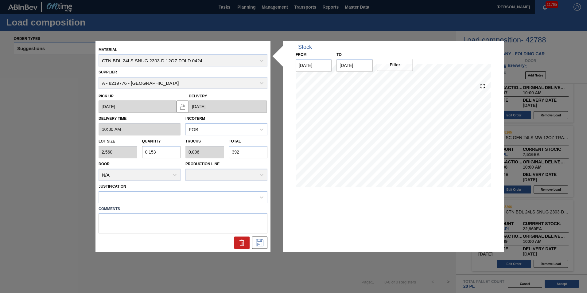
type input "0.064"
type input "3,920"
type input "15.313"
type input "0.638"
type input "39,200"
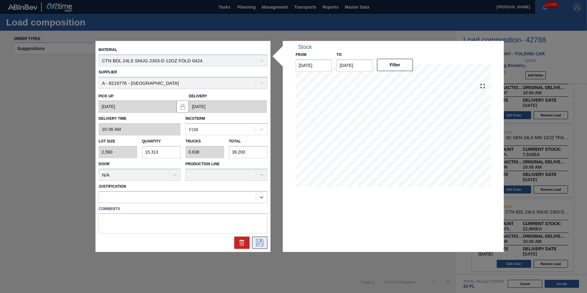
click at [261, 242] on icon at bounding box center [259, 242] width 7 height 7
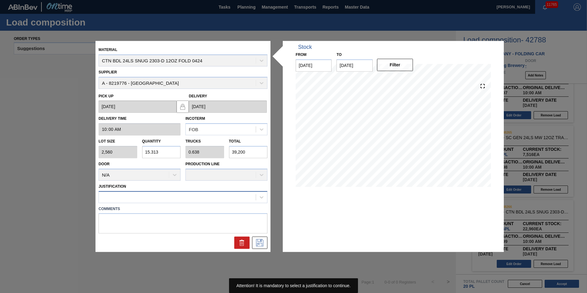
click at [253, 197] on div at bounding box center [177, 197] width 157 height 9
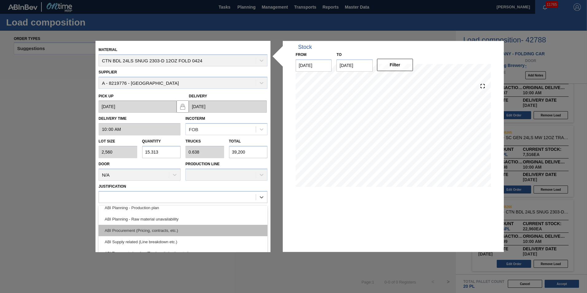
scroll to position [92, 0]
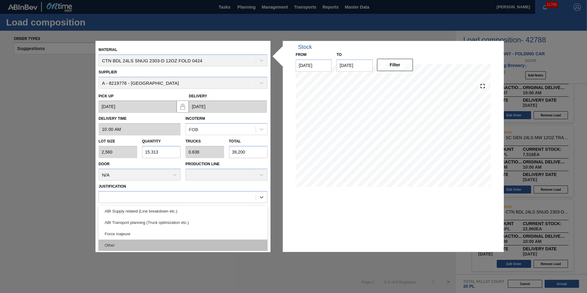
click at [204, 242] on div "Other" at bounding box center [183, 244] width 169 height 11
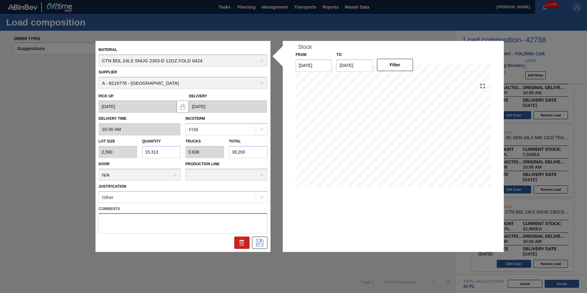
click at [245, 222] on textarea at bounding box center [183, 223] width 169 height 20
type textarea "Vendor adding additional partial"
click at [266, 246] on button at bounding box center [259, 243] width 15 height 12
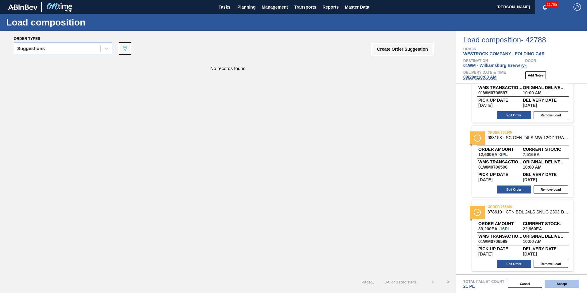
click at [561, 282] on button "Accept" at bounding box center [562, 284] width 34 height 8
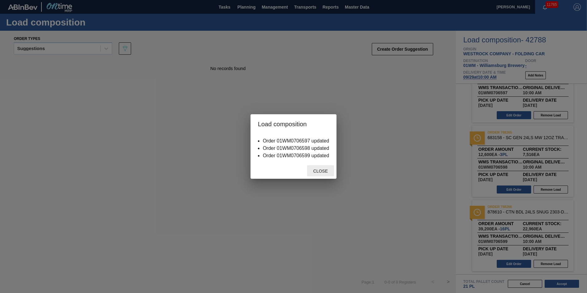
click at [324, 170] on span "Close" at bounding box center [320, 171] width 24 height 5
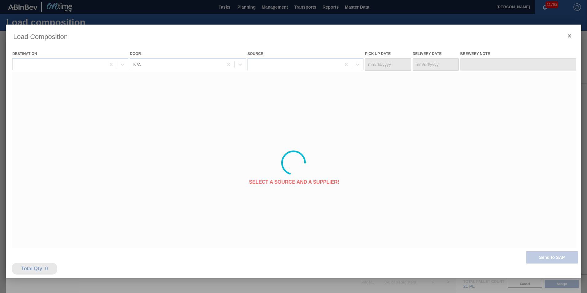
type Date "[DATE]"
type Date "09/29/2025"
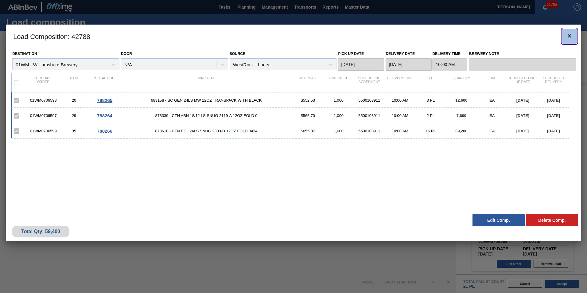
click at [574, 36] on button "botão de ícone" at bounding box center [569, 36] width 15 height 15
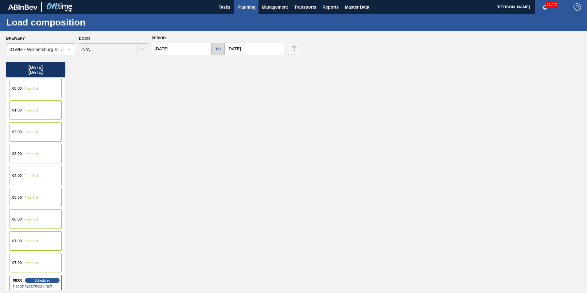
click at [251, 10] on span "Planning" at bounding box center [246, 6] width 18 height 7
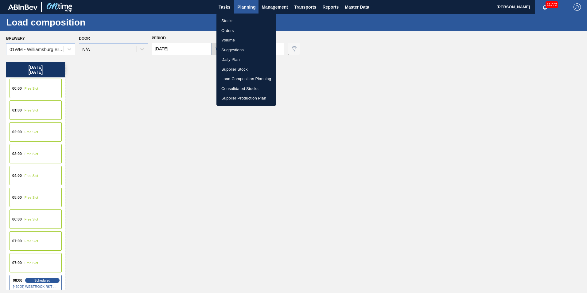
click at [245, 20] on li "Stocks" at bounding box center [246, 21] width 60 height 10
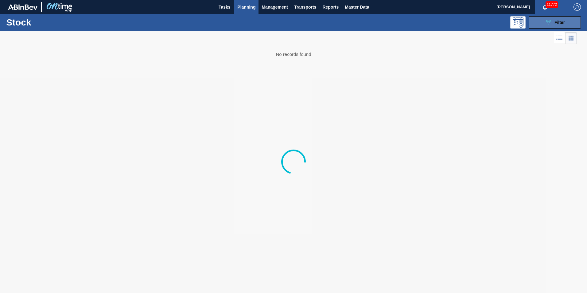
click at [561, 26] on button "089F7B8B-B2A5-4AFE-B5C0-19BA573D28AC Filter" at bounding box center [555, 22] width 52 height 12
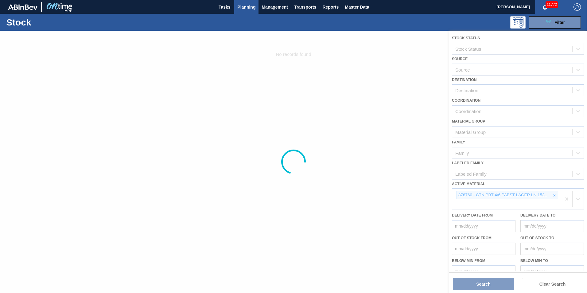
click at [553, 197] on div at bounding box center [293, 162] width 587 height 262
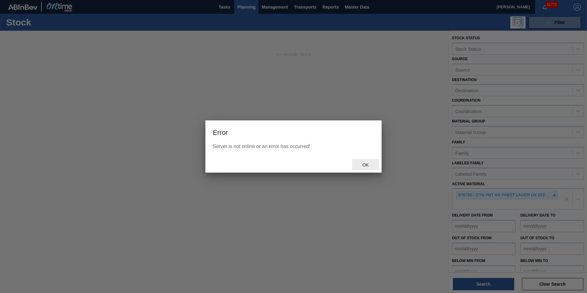
click at [368, 165] on span "Ok" at bounding box center [366, 164] width 16 height 5
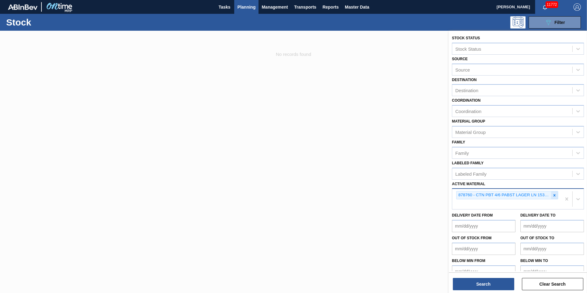
click at [554, 196] on icon at bounding box center [554, 195] width 4 height 4
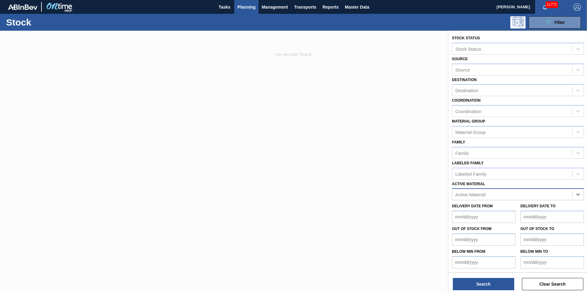
click at [504, 193] on div "Active Material" at bounding box center [512, 194] width 120 height 9
type Material "710511"
click at [496, 197] on div "Active Material" at bounding box center [512, 194] width 120 height 9
type Material "710511"
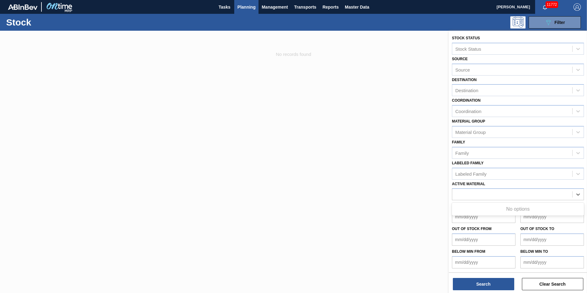
click at [251, 7] on span "Planning" at bounding box center [246, 6] width 18 height 7
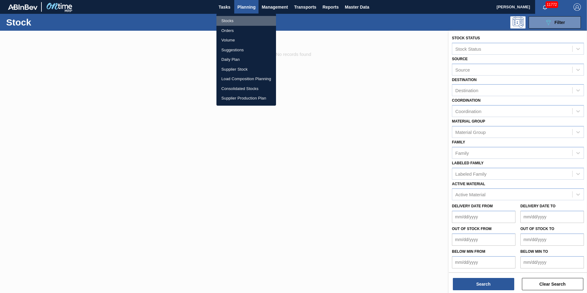
click at [251, 23] on li "Stocks" at bounding box center [246, 21] width 60 height 10
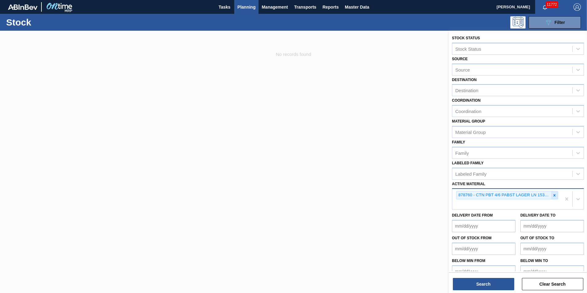
click at [555, 196] on icon at bounding box center [554, 195] width 4 height 4
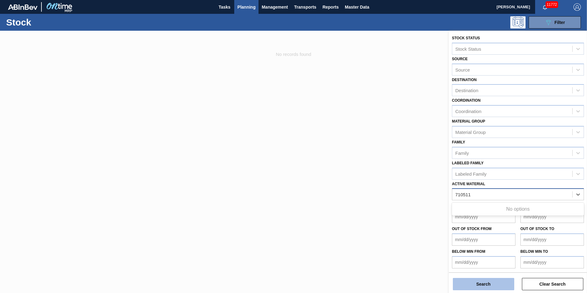
type Material "710511"
click at [474, 285] on button "Search" at bounding box center [483, 284] width 61 height 12
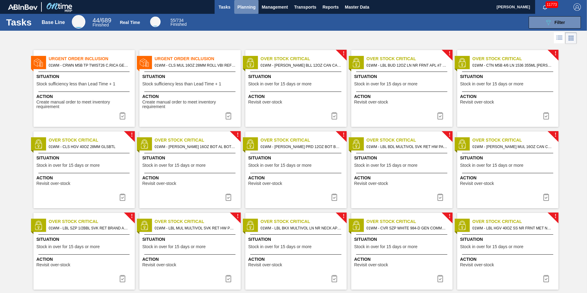
click at [243, 9] on span "Planning" at bounding box center [246, 6] width 18 height 7
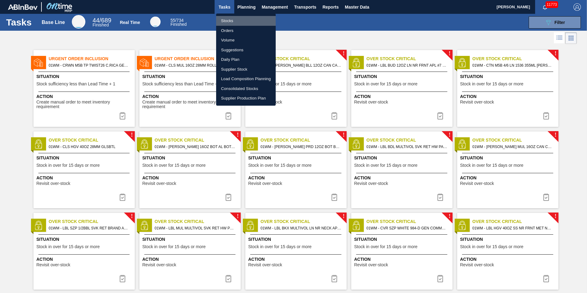
click at [224, 22] on li "Stocks" at bounding box center [246, 21] width 60 height 10
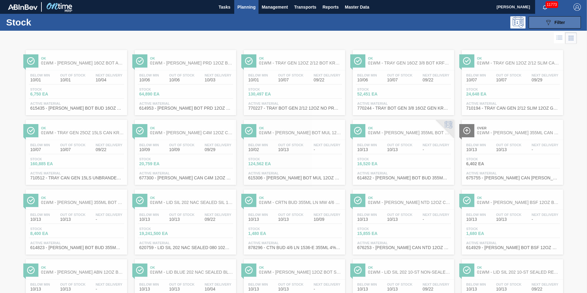
click at [543, 23] on button "089F7B8B-B2A5-4AFE-B5C0-19BA573D28AC Filter" at bounding box center [555, 22] width 52 height 12
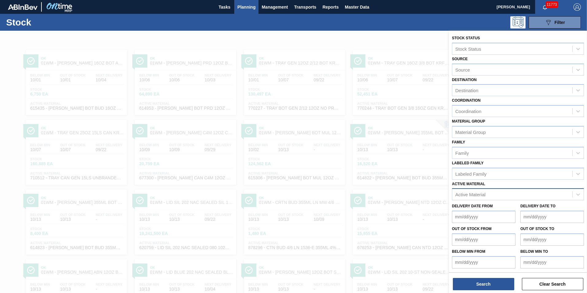
click at [485, 192] on div "Active Material" at bounding box center [470, 194] width 30 height 5
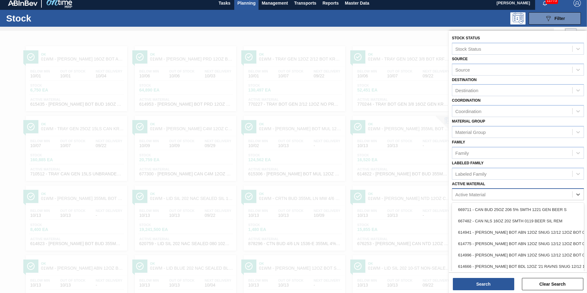
scroll to position [4, 0]
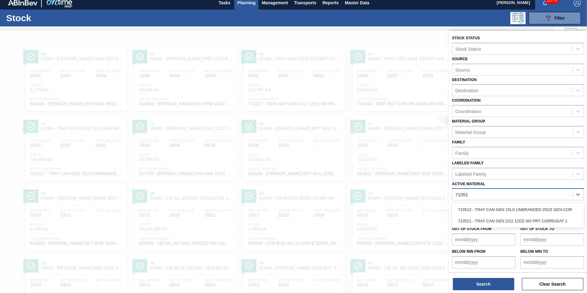
type Material "710511"
drag, startPoint x: 490, startPoint y: 209, endPoint x: 490, endPoint y: 213, distance: 4.0
click at [490, 209] on div "710511 - TRAY CAN GEN 2/12 12OZ NO PRT CORRUGAT 1" at bounding box center [518, 209] width 132 height 11
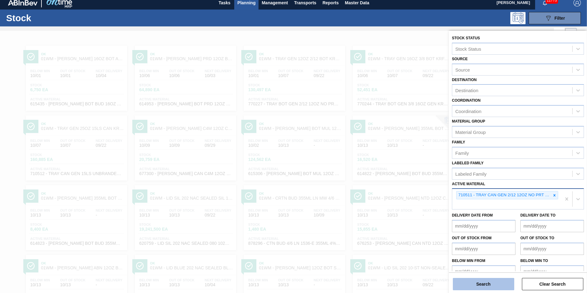
click at [480, 286] on button "Search" at bounding box center [483, 284] width 61 height 12
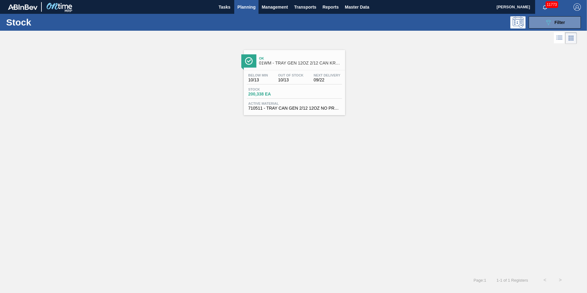
click at [285, 68] on div "Ok 01WM - TRAY GEN 12OZ 2/12 CAN KRFT 1023-L Below Min 10/13 Out Of Stock 10/13…" at bounding box center [294, 82] width 101 height 65
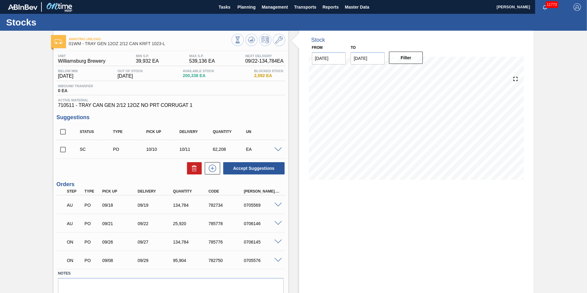
click at [278, 259] on span at bounding box center [277, 260] width 7 height 5
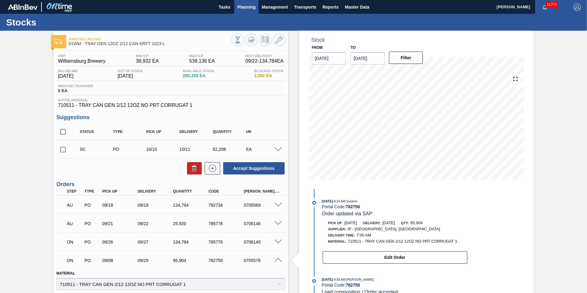
click at [248, 6] on span "Planning" at bounding box center [246, 6] width 18 height 7
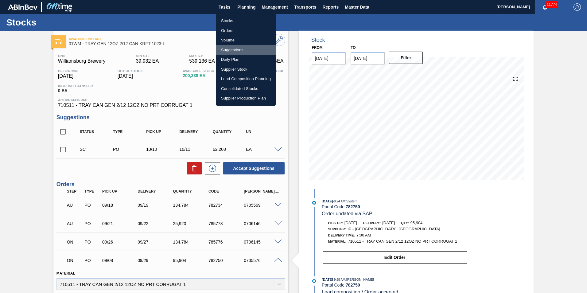
click at [234, 50] on li "Suggestions" at bounding box center [246, 50] width 60 height 10
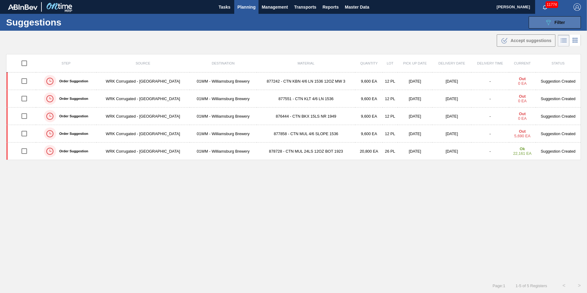
click at [539, 25] on button "089F7B8B-B2A5-4AFE-B5C0-19BA573D28AC Filter" at bounding box center [555, 22] width 52 height 12
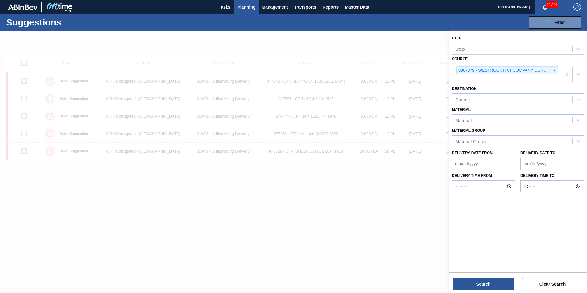
click at [553, 69] on icon at bounding box center [554, 70] width 4 height 4
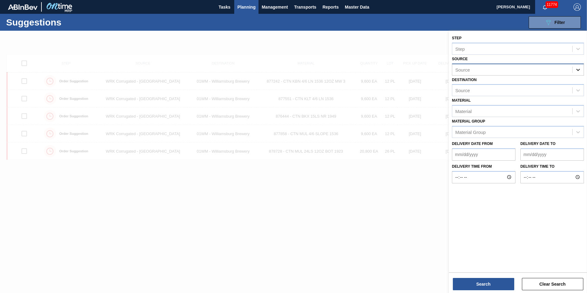
click at [580, 72] on icon at bounding box center [578, 70] width 6 height 6
click at [580, 69] on icon at bounding box center [578, 70] width 6 height 6
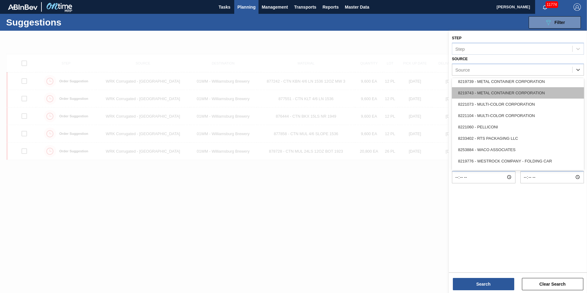
scroll to position [274, 0]
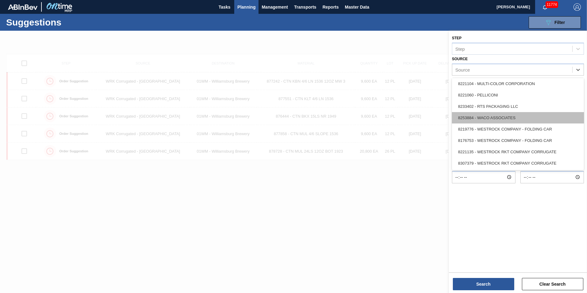
click at [541, 119] on div "8253884 - WACO ASSOCIATES" at bounding box center [518, 117] width 132 height 11
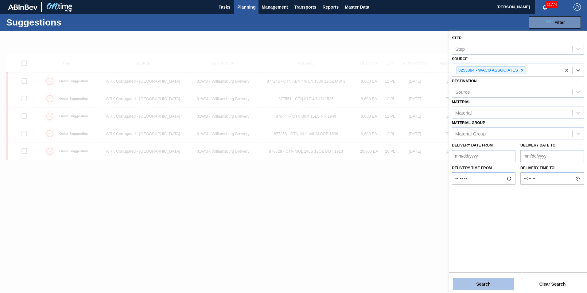
click at [467, 285] on button "Search" at bounding box center [483, 284] width 61 height 12
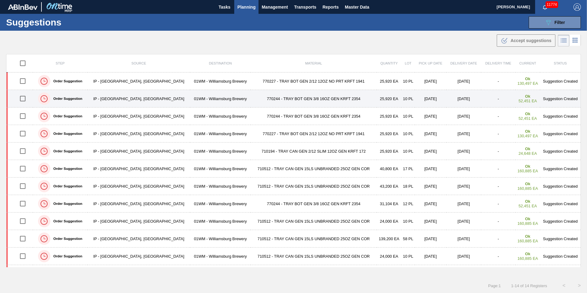
drag, startPoint x: 23, startPoint y: 99, endPoint x: 26, endPoint y: 113, distance: 13.9
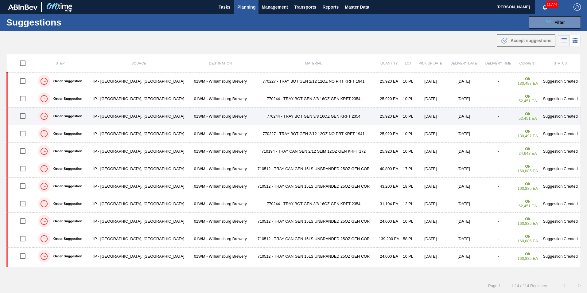
click at [23, 99] on input "checkbox" at bounding box center [22, 98] width 13 height 13
checkbox input "true"
click at [27, 116] on input "checkbox" at bounding box center [22, 116] width 13 height 13
checkbox input "true"
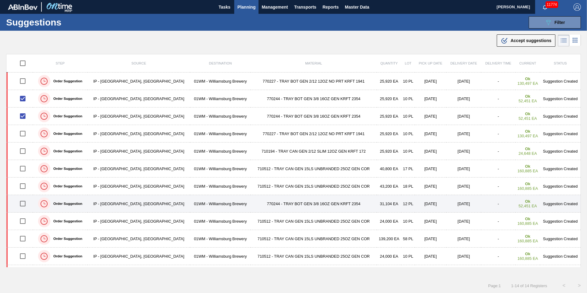
click at [28, 202] on input "checkbox" at bounding box center [22, 203] width 13 height 13
checkbox input "true"
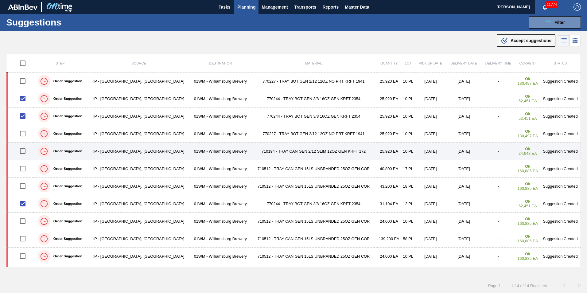
click at [26, 150] on input "checkbox" at bounding box center [22, 151] width 13 height 13
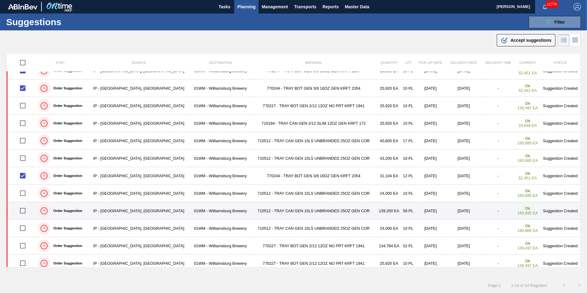
scroll to position [0, 0]
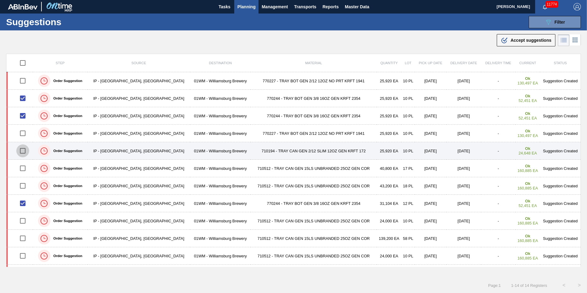
click at [24, 149] on input "checkbox" at bounding box center [22, 150] width 13 height 13
checkbox input "true"
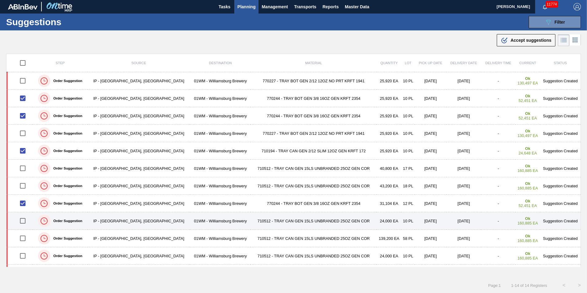
click at [23, 223] on input "checkbox" at bounding box center [22, 220] width 13 height 13
checkbox input "true"
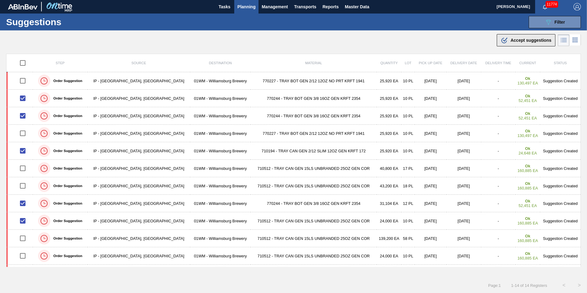
click at [517, 42] on span "Accept suggestions" at bounding box center [531, 40] width 41 height 5
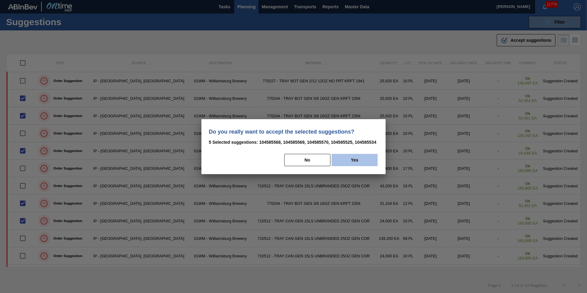
click at [367, 160] on button "Yes" at bounding box center [355, 160] width 46 height 12
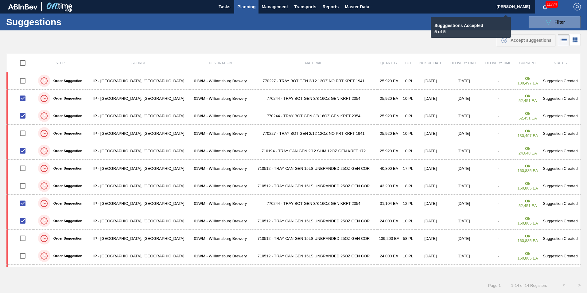
checkbox input "false"
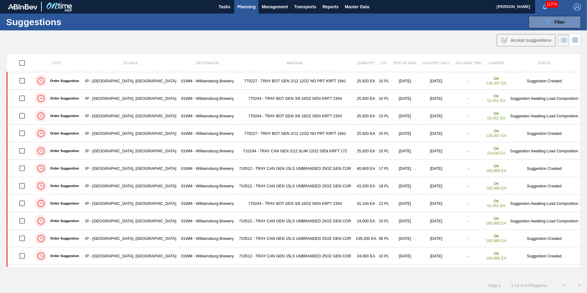
click at [237, 7] on span "Planning" at bounding box center [246, 6] width 18 height 7
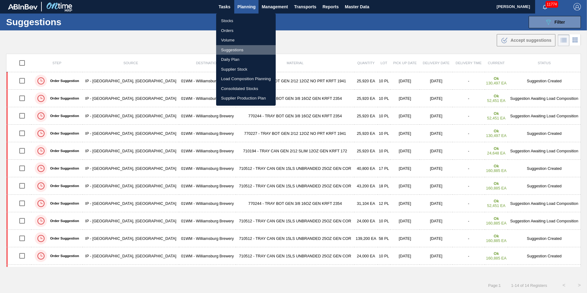
click at [246, 48] on li "Suggestions" at bounding box center [246, 50] width 60 height 10
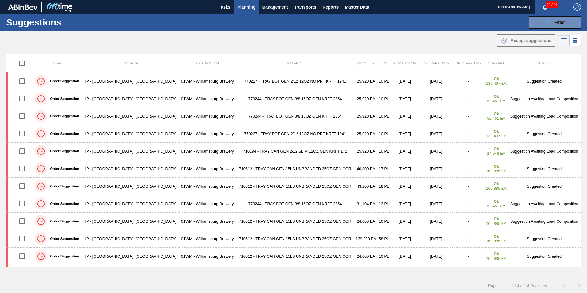
click at [243, 9] on span "Planning" at bounding box center [246, 6] width 18 height 7
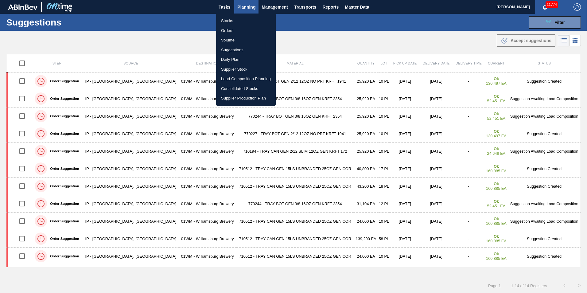
click at [241, 75] on li "Load Composition Planning" at bounding box center [246, 79] width 60 height 10
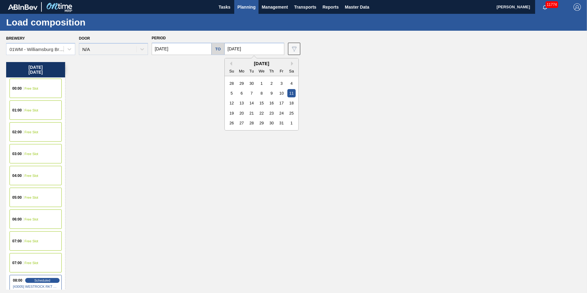
click at [240, 50] on input "[DATE]" at bounding box center [254, 49] width 60 height 12
click at [291, 84] on div "4" at bounding box center [291, 83] width 8 height 8
type input "10/04/2025"
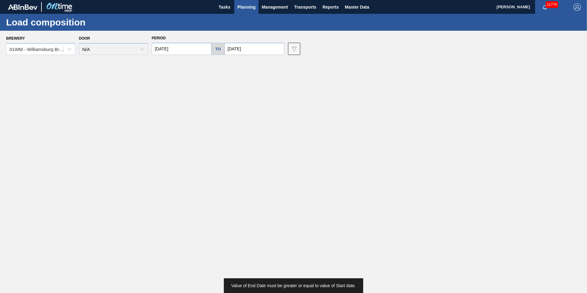
click at [193, 52] on input "[DATE]" at bounding box center [182, 49] width 60 height 12
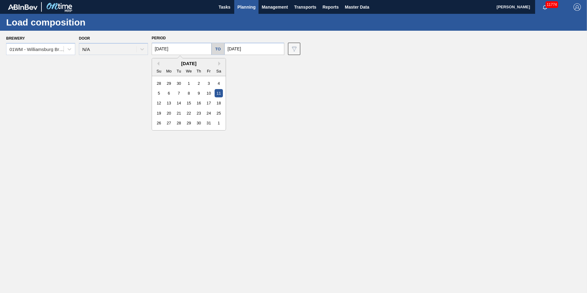
click at [217, 84] on div "4" at bounding box center [219, 83] width 8 height 8
type input "10/04/2025"
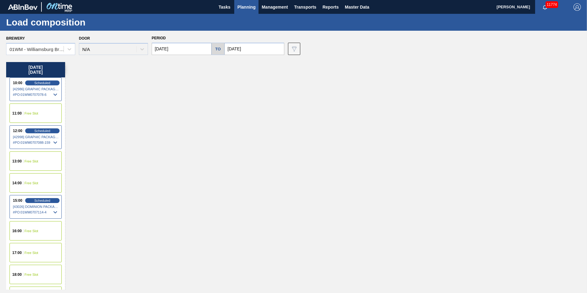
scroll to position [276, 0]
click at [32, 165] on div "13:00 Free Slot" at bounding box center [36, 160] width 52 height 19
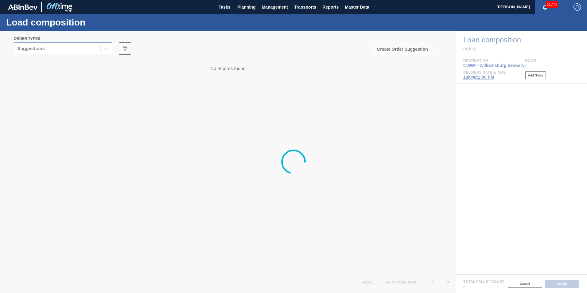
click at [61, 51] on div "Suggestions" at bounding box center [57, 48] width 86 height 9
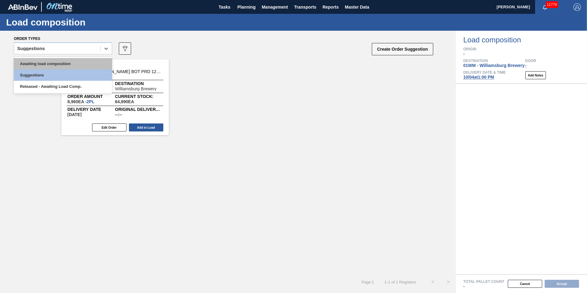
click at [51, 60] on div "Awaiting load composition" at bounding box center [63, 63] width 98 height 11
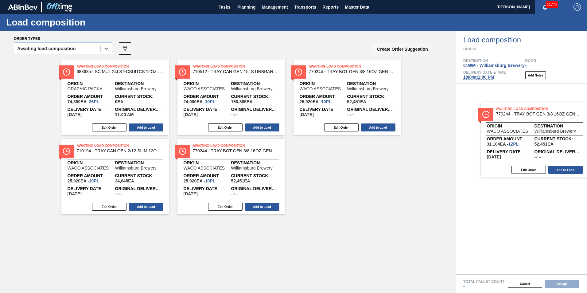
drag, startPoint x: 361, startPoint y: 96, endPoint x: 545, endPoint y: 140, distance: 188.9
click at [545, 140] on div "Order types option Awaiting load composition, selected. Select is focused ,type…" at bounding box center [293, 162] width 587 height 262
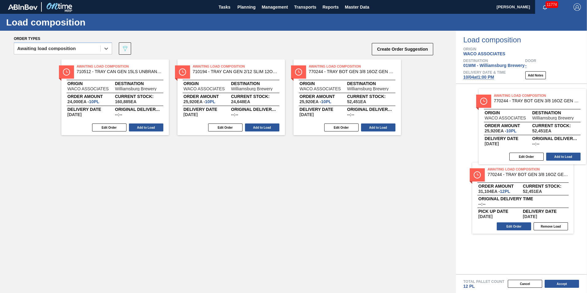
drag, startPoint x: 333, startPoint y: 88, endPoint x: 522, endPoint y: 118, distance: 191.5
click at [522, 118] on div "Order types option Awaiting load composition, selected. Select is focused ,type…" at bounding box center [293, 162] width 587 height 262
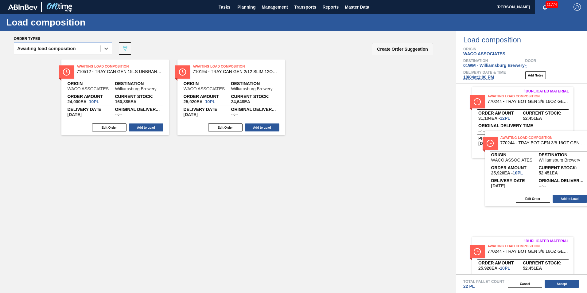
drag, startPoint x: 326, startPoint y: 83, endPoint x: 516, endPoint y: 153, distance: 202.4
click at [516, 154] on div "Order types option Awaiting load composition, selected. Select is focused ,type…" at bounding box center [293, 162] width 587 height 262
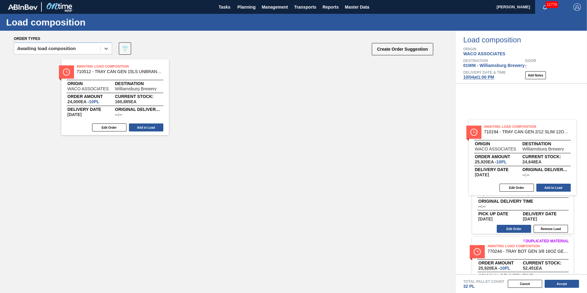
drag, startPoint x: 235, startPoint y: 96, endPoint x: 527, endPoint y: 158, distance: 299.3
click at [527, 158] on div "Order types option Awaiting load composition, selected. Select is focused ,type…" at bounding box center [293, 162] width 587 height 262
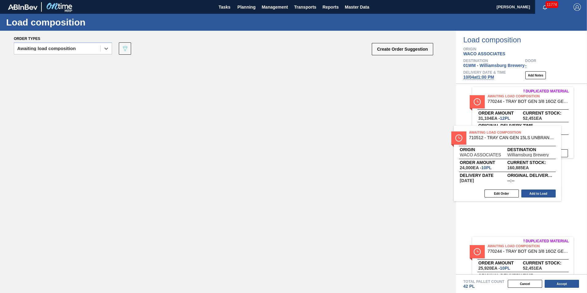
drag, startPoint x: 131, startPoint y: 91, endPoint x: 537, endPoint y: 176, distance: 414.7
click at [537, 155] on div "Order types option Awaiting load composition, selected. Select is focused ,type…" at bounding box center [293, 162] width 587 height 262
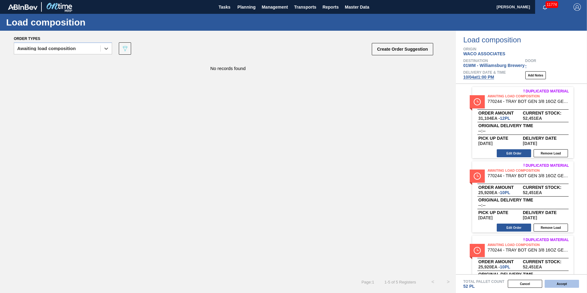
click at [560, 282] on button "Accept" at bounding box center [562, 284] width 34 height 8
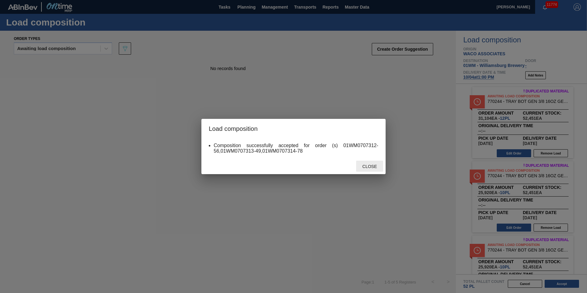
click at [369, 165] on span "Close" at bounding box center [369, 166] width 24 height 5
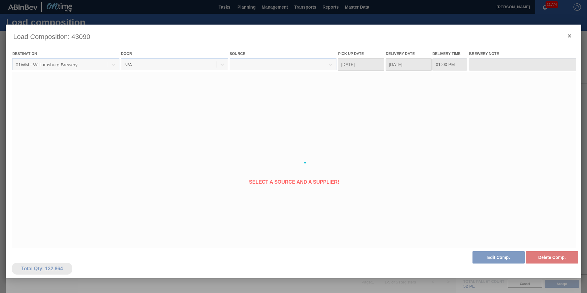
type Date "10/03/2025"
type Date "10/04/2025"
